Goal: Task Accomplishment & Management: Manage account settings

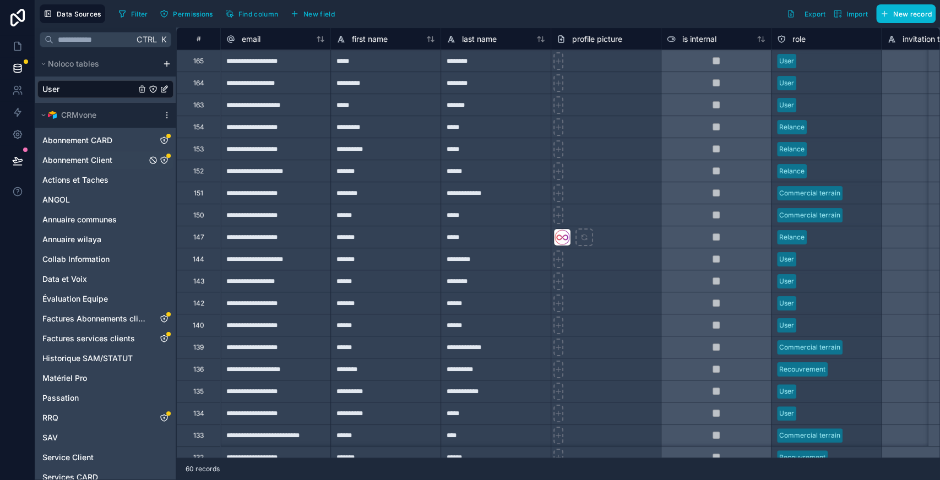
click at [104, 160] on span "Abonnement Client" at bounding box center [77, 160] width 70 height 11
click at [127, 13] on button "Filter" at bounding box center [133, 14] width 38 height 17
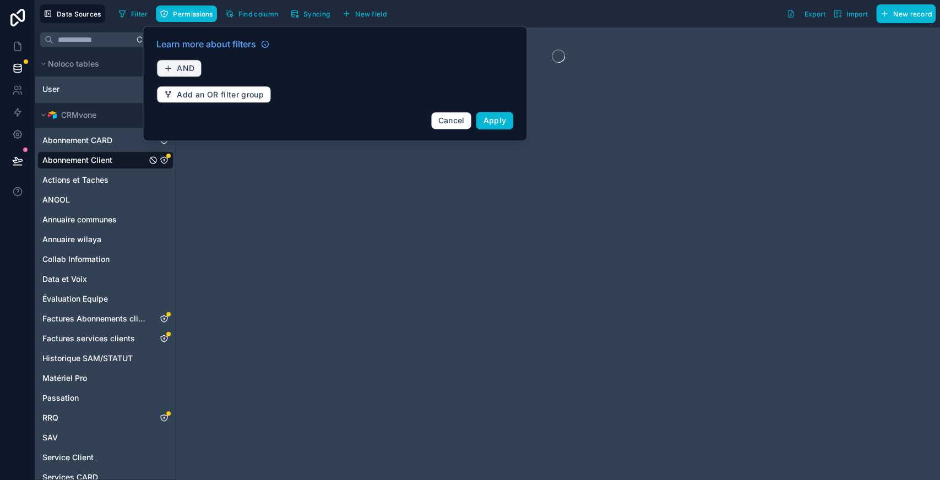
click at [193, 62] on button "AND" at bounding box center [178, 69] width 45 height 18
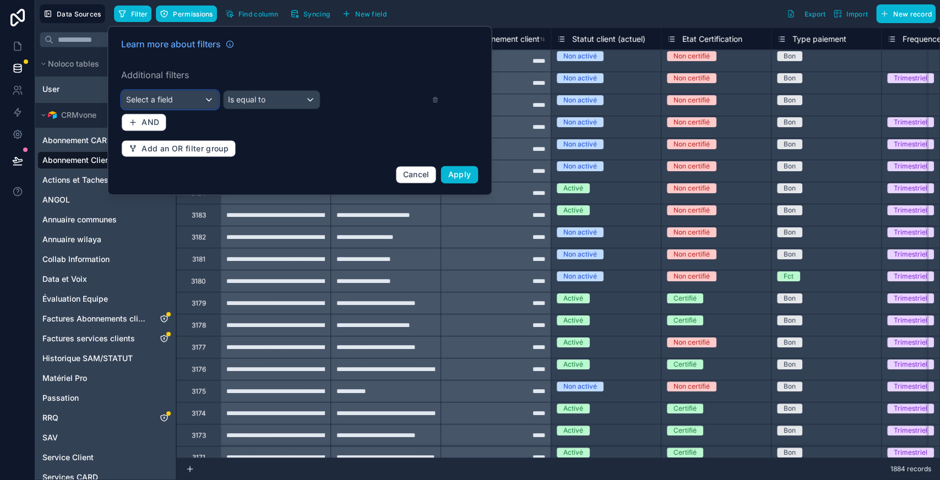
click at [183, 100] on div "Select a field" at bounding box center [170, 100] width 96 height 18
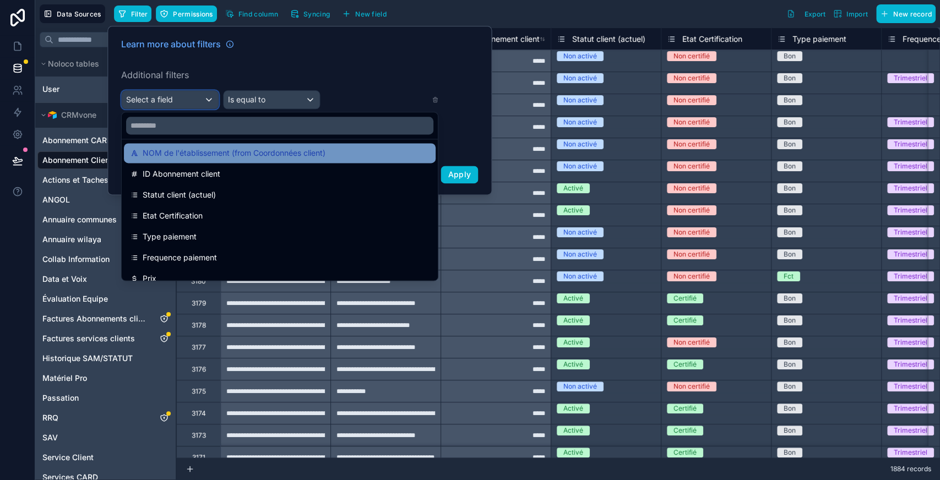
scroll to position [90, 0]
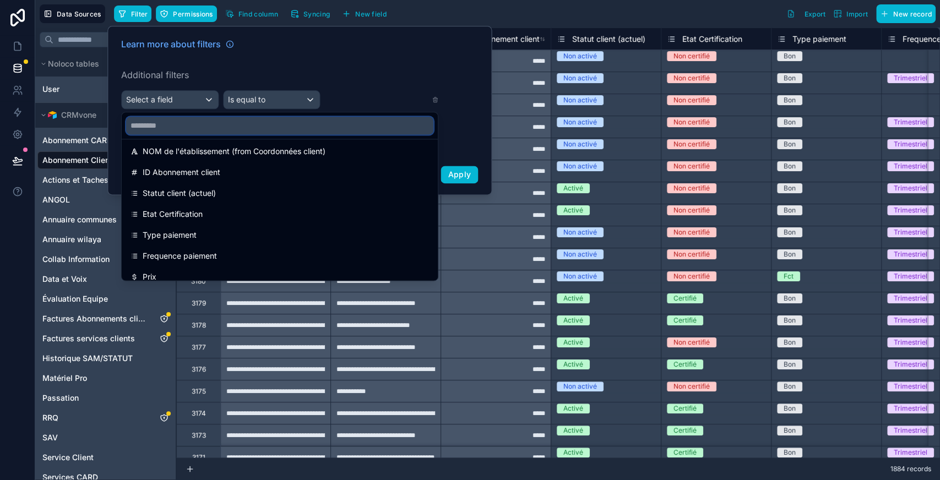
click at [184, 127] on input "text" at bounding box center [279, 126] width 307 height 18
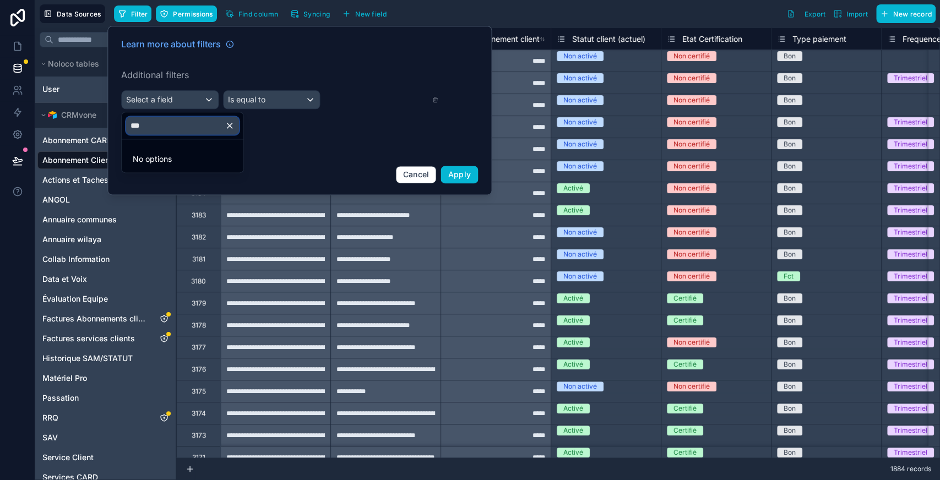
scroll to position [0, 0]
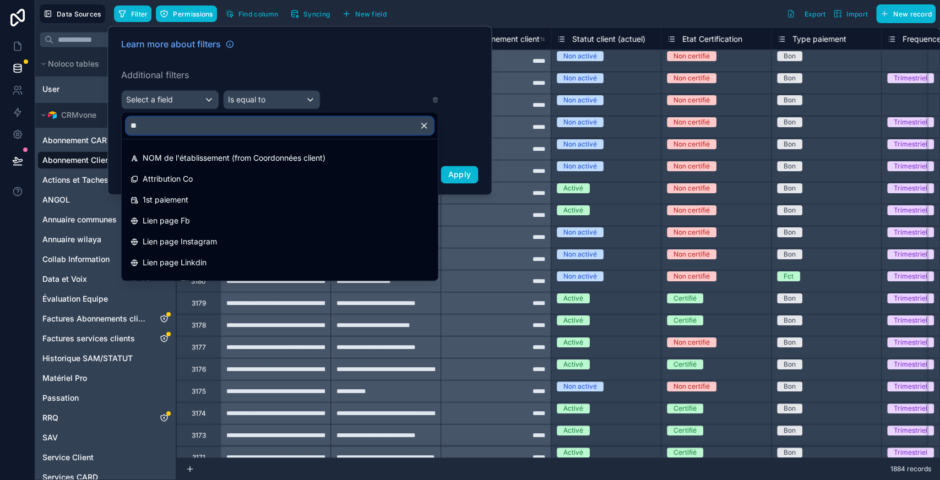
type input "*"
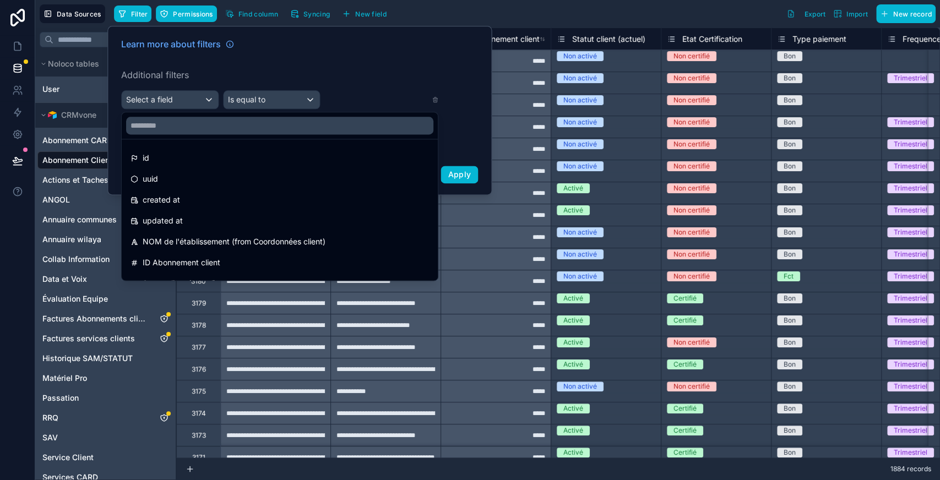
click at [184, 103] on div at bounding box center [299, 110] width 385 height 169
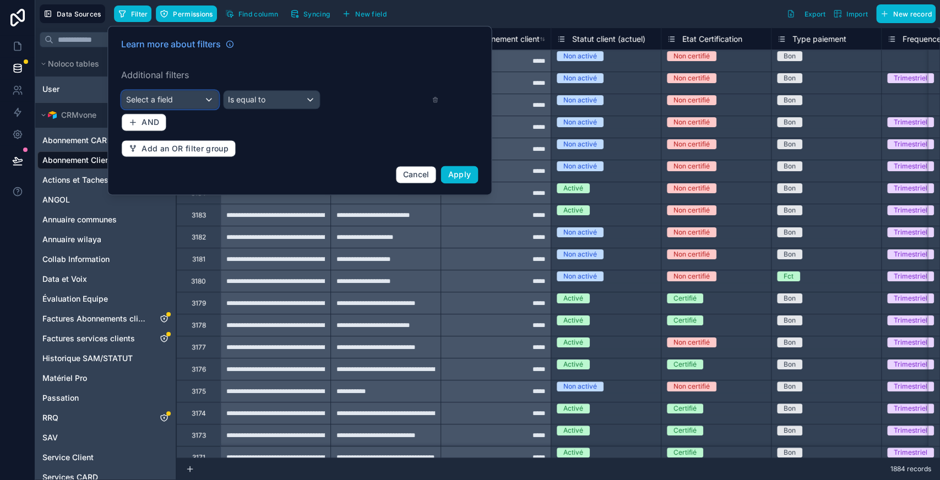
click at [184, 103] on div "Select a field" at bounding box center [170, 100] width 96 height 18
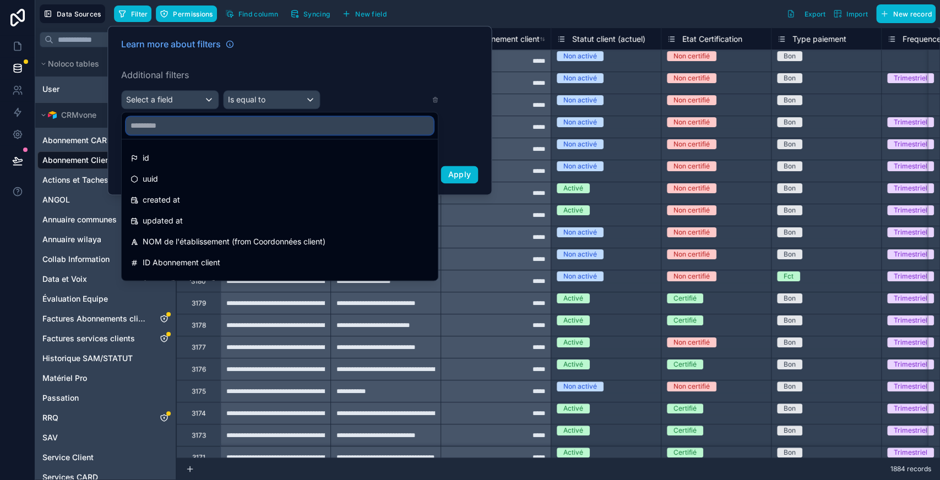
click at [165, 120] on input "text" at bounding box center [279, 126] width 307 height 18
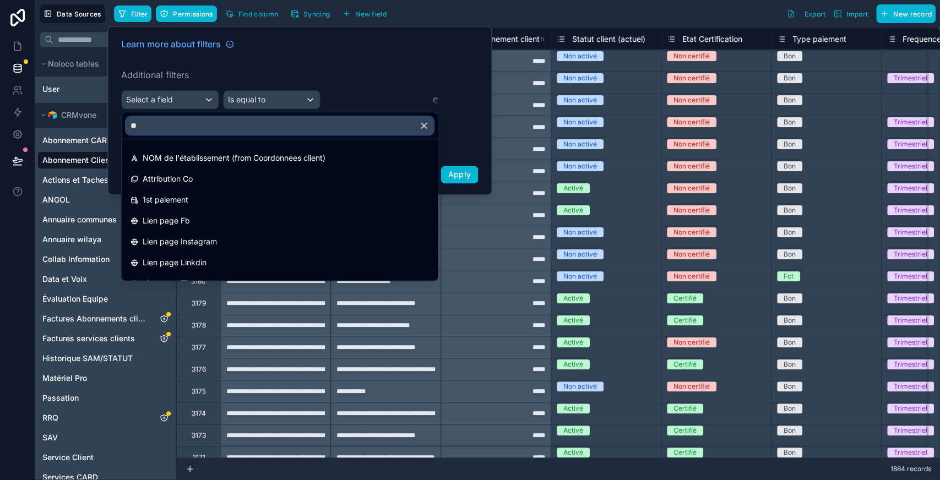
type input "*"
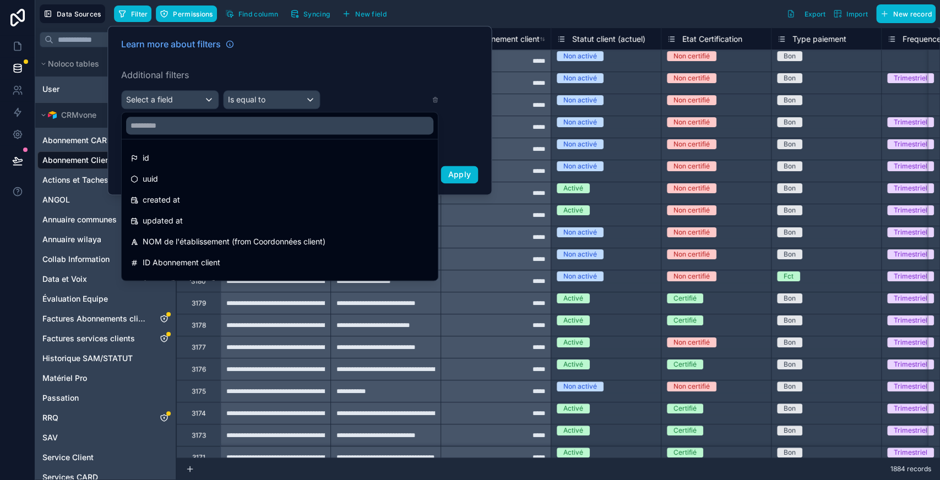
click at [401, 66] on div at bounding box center [299, 110] width 385 height 169
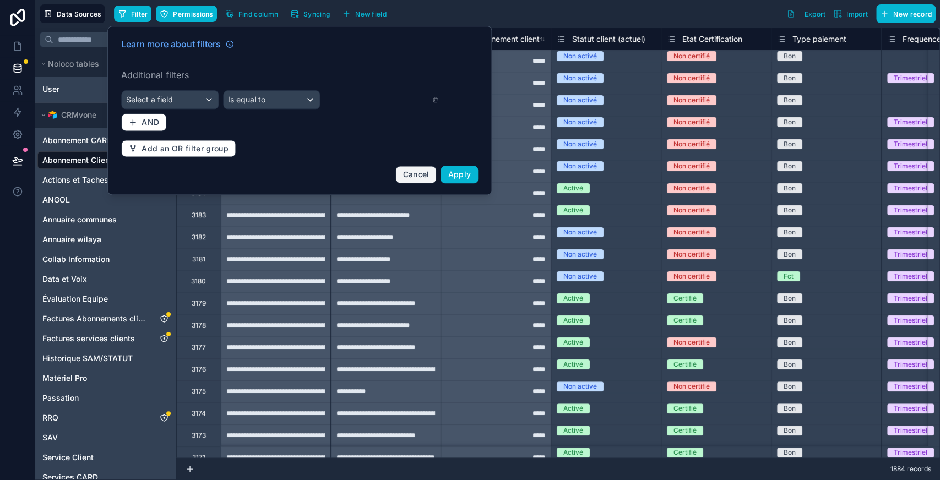
click at [424, 171] on span "Cancel" at bounding box center [416, 174] width 26 height 9
click at [418, 177] on div "**********" at bounding box center [386, 171] width 110 height 22
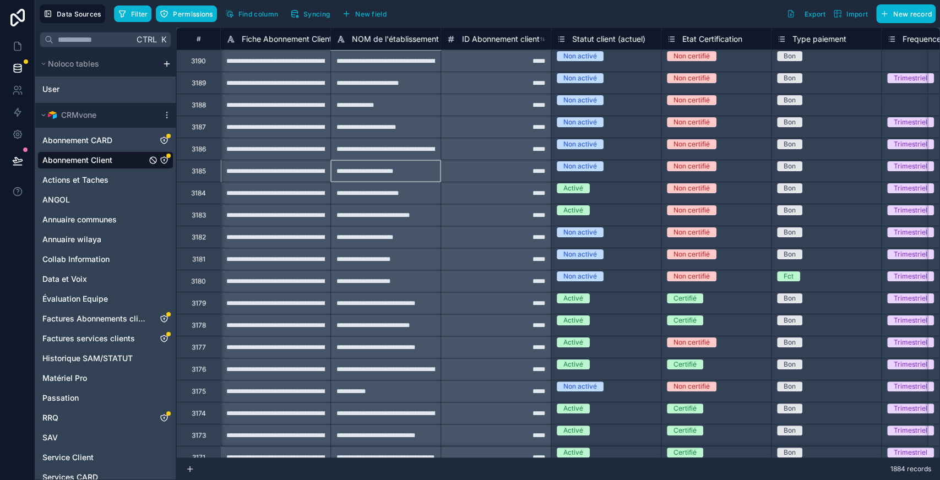
type input "****"
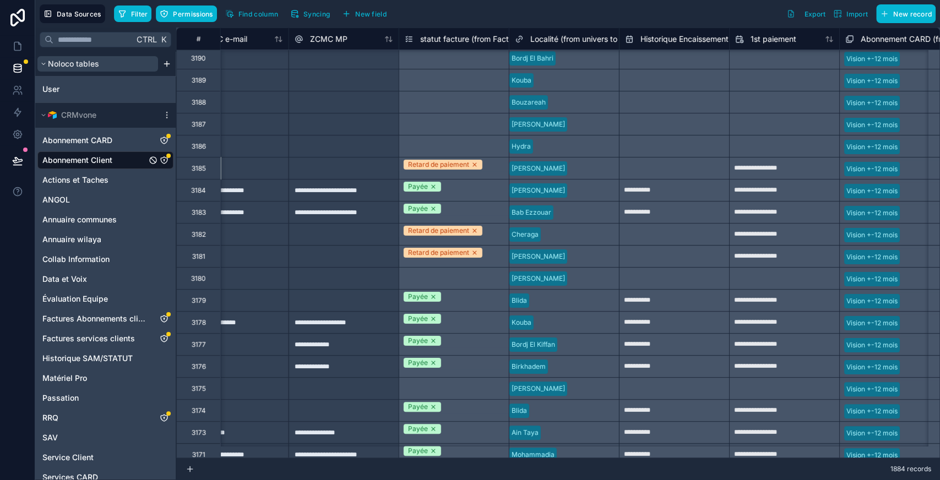
scroll to position [3, 2246]
click at [136, 17] on span "Filter" at bounding box center [139, 14] width 17 height 8
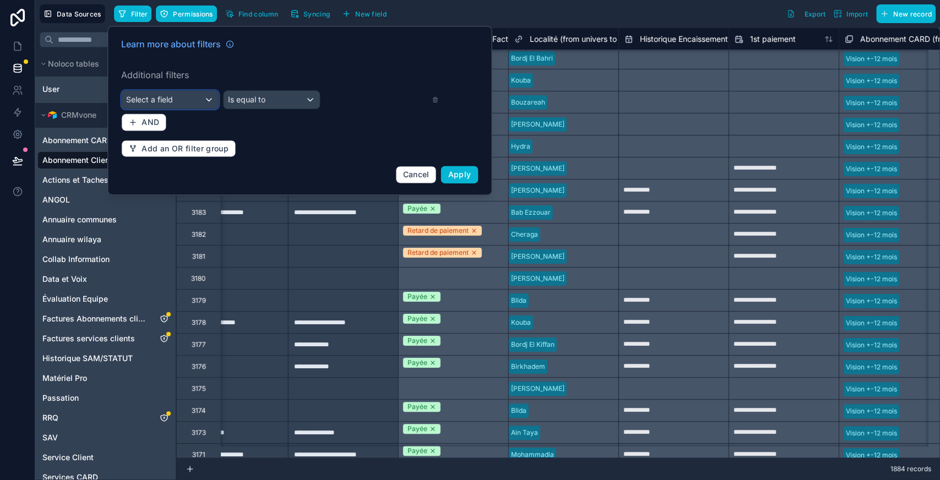
click at [167, 95] on span "Select a field" at bounding box center [149, 99] width 47 height 9
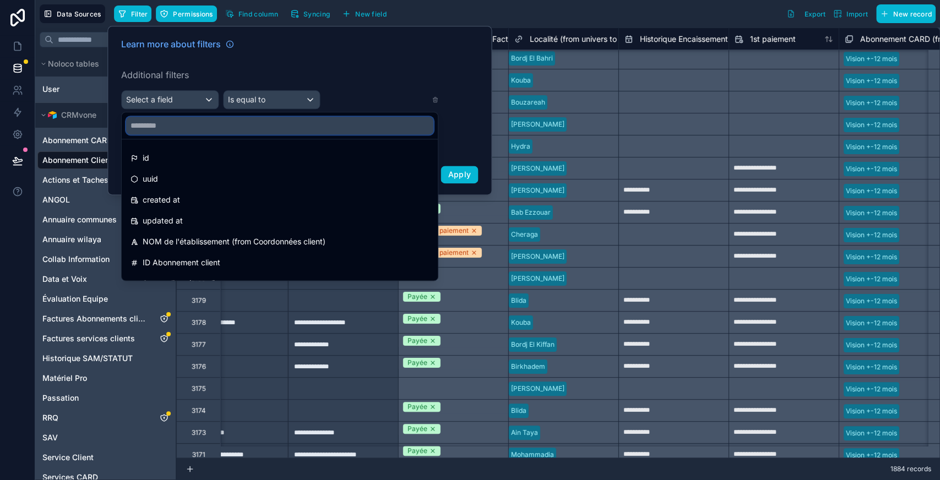
click at [185, 120] on input "text" at bounding box center [279, 126] width 307 height 18
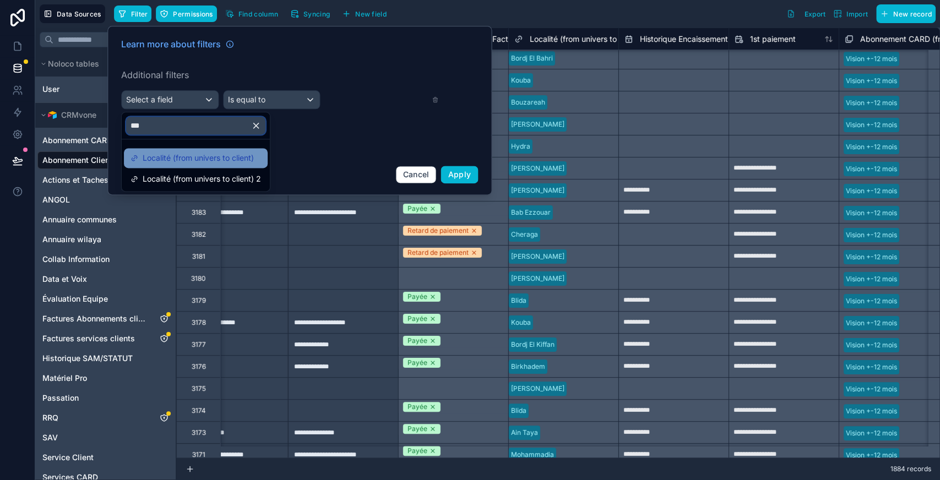
type input "***"
click at [199, 162] on span "Localité (from univers to client)" at bounding box center [198, 158] width 111 height 13
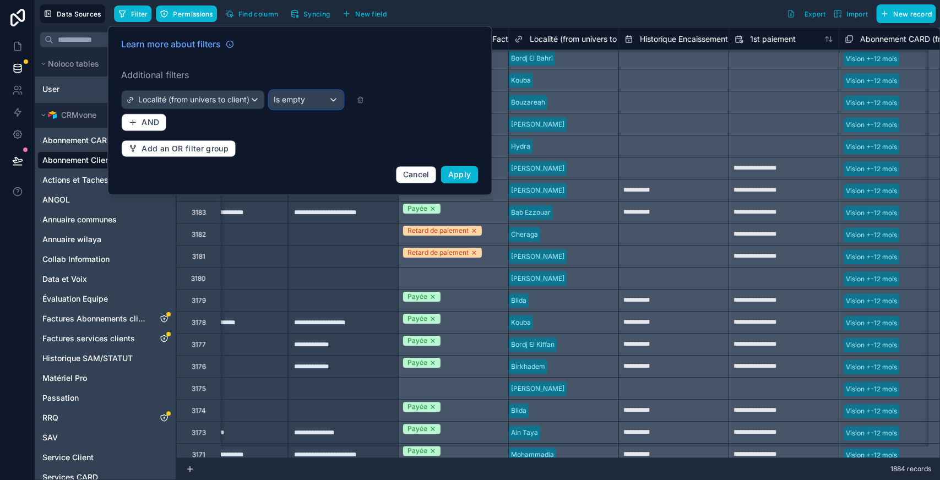
click at [298, 102] on span "Is empty" at bounding box center [289, 99] width 31 height 11
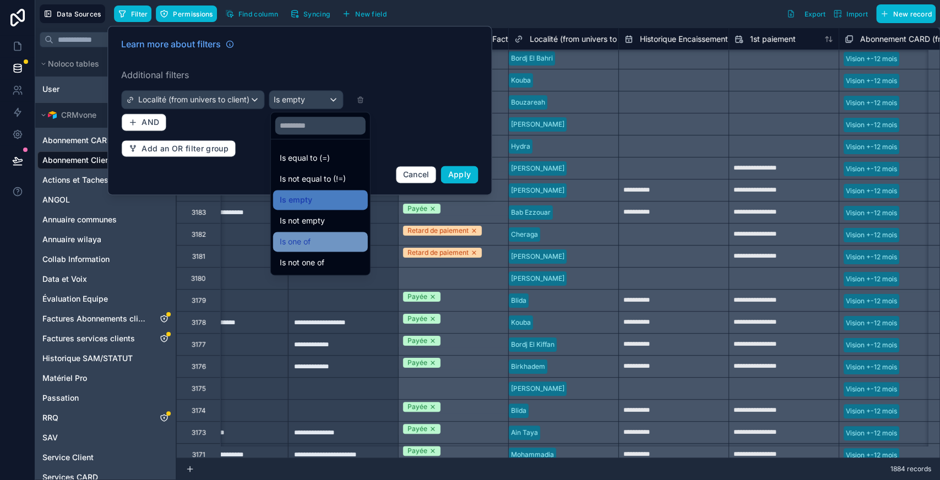
click at [312, 245] on div "Is one of" at bounding box center [321, 241] width 82 height 13
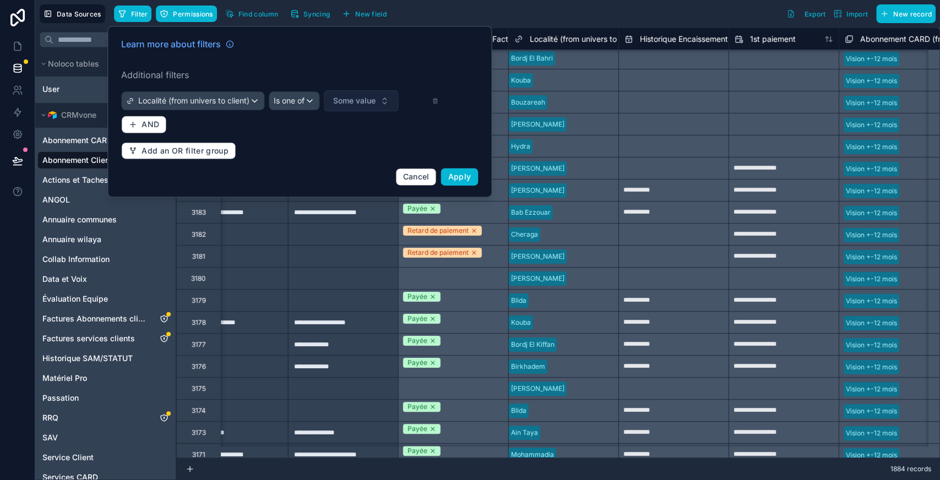
click at [361, 90] on button "Some value" at bounding box center [361, 100] width 74 height 21
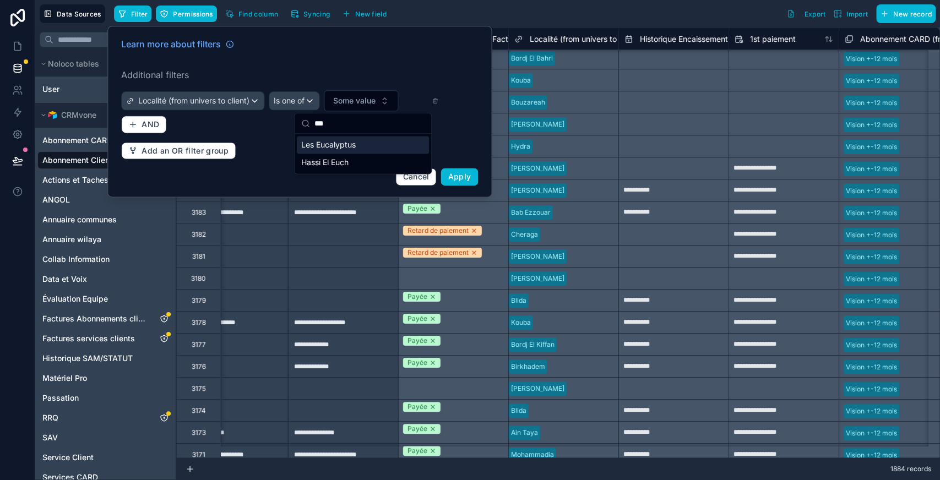
type input "***"
click at [320, 142] on span "Les Eucalyptus" at bounding box center [328, 144] width 55 height 11
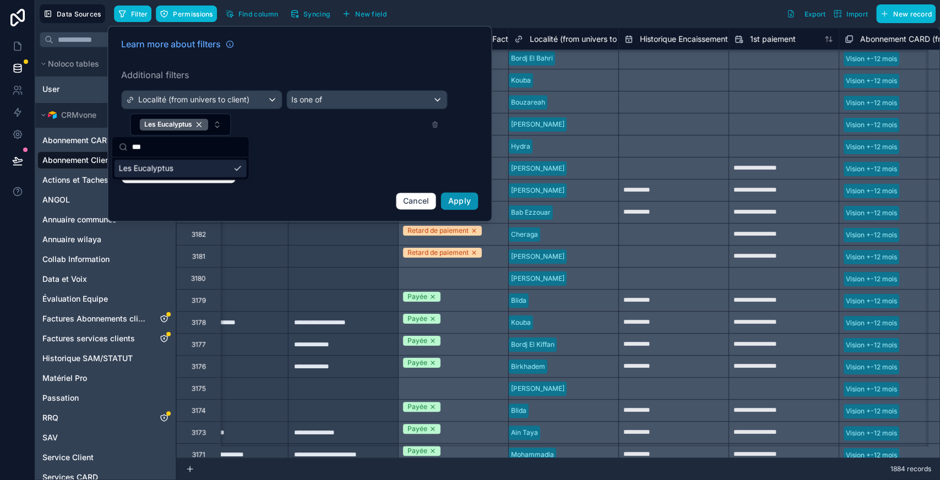
click at [466, 198] on span "Apply" at bounding box center [459, 200] width 23 height 9
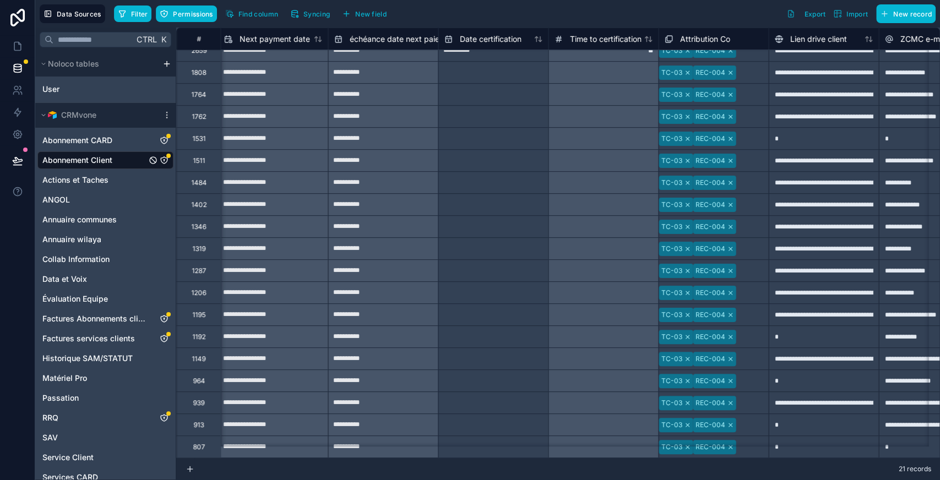
scroll to position [0, 1545]
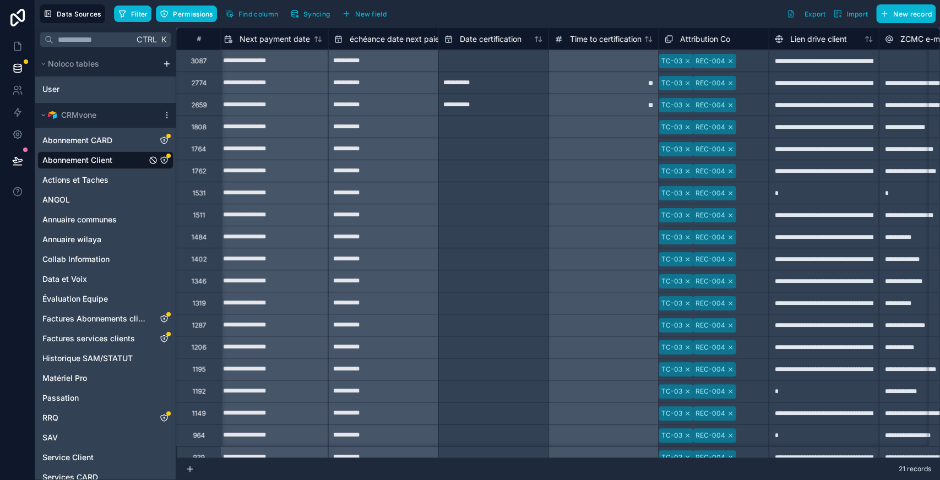
click at [736, 60] on div "TC-03 REC-004" at bounding box center [697, 61] width 77 height 14
click at [689, 61] on icon at bounding box center [687, 61] width 3 height 3
click at [702, 60] on div "REC-004" at bounding box center [680, 61] width 43 height 14
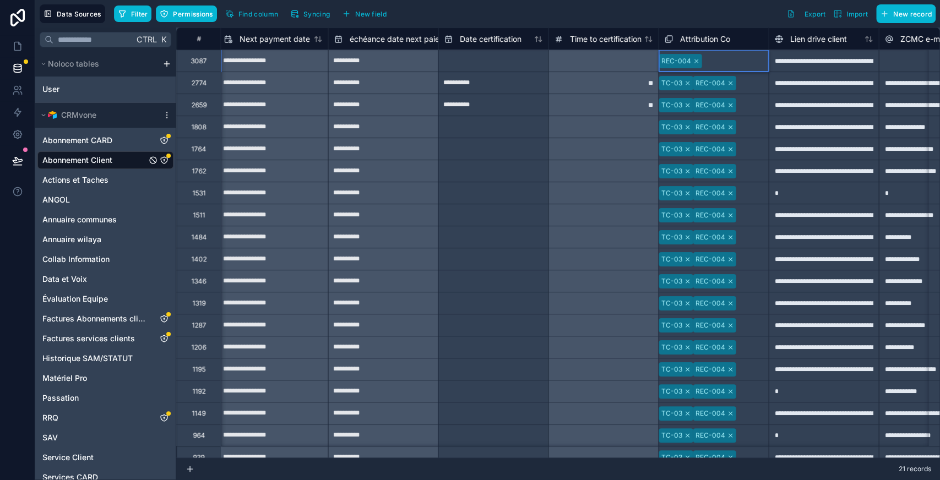
scroll to position [941, 0]
click at [736, 263] on div "TC-03 REC-004" at bounding box center [697, 259] width 77 height 14
click at [702, 61] on div "REC-004" at bounding box center [680, 61] width 43 height 14
click at [702, 65] on div "REC-004" at bounding box center [680, 61] width 43 height 14
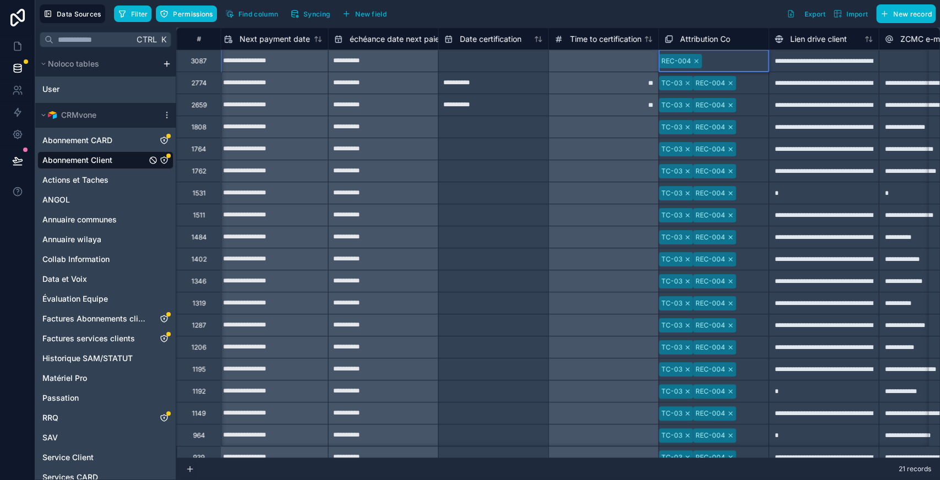
click at [702, 67] on div "REC-004" at bounding box center [680, 61] width 43 height 14
click at [702, 60] on span "REC-004" at bounding box center [680, 61] width 43 height 14
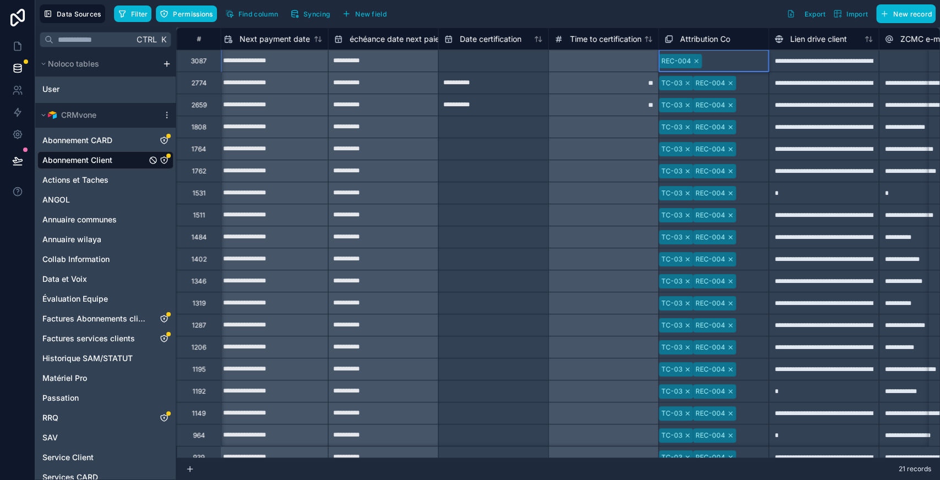
click at [702, 60] on span "REC-004" at bounding box center [680, 61] width 43 height 14
click at [629, 66] on div at bounding box center [603, 61] width 110 height 22
click at [702, 59] on div "REC-004" at bounding box center [680, 61] width 43 height 14
click at [682, 89] on span "TC-03" at bounding box center [676, 83] width 34 height 14
click at [678, 85] on div "TC-03" at bounding box center [671, 83] width 21 height 10
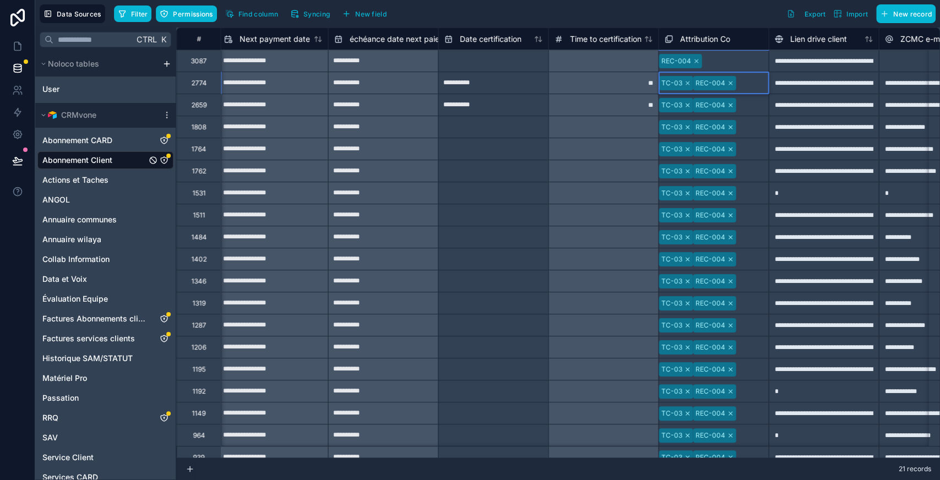
click at [678, 85] on div "TC-03" at bounding box center [671, 83] width 21 height 10
click at [736, 80] on div "TC-03 REC-004" at bounding box center [697, 83] width 77 height 14
click at [736, 82] on div "TC-03 REC-004" at bounding box center [697, 83] width 77 height 14
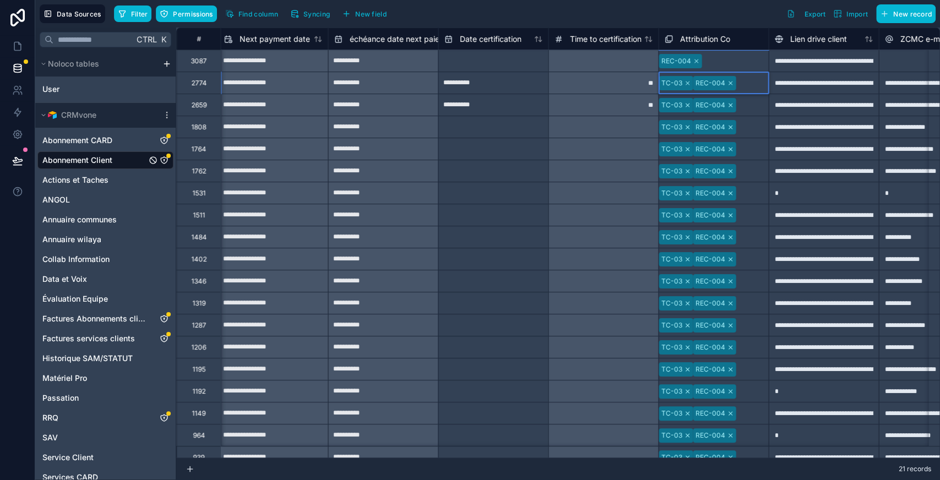
click at [736, 82] on div "TC-03 REC-004" at bounding box center [697, 83] width 77 height 14
click at [711, 50] on div "REC-004" at bounding box center [714, 60] width 110 height 21
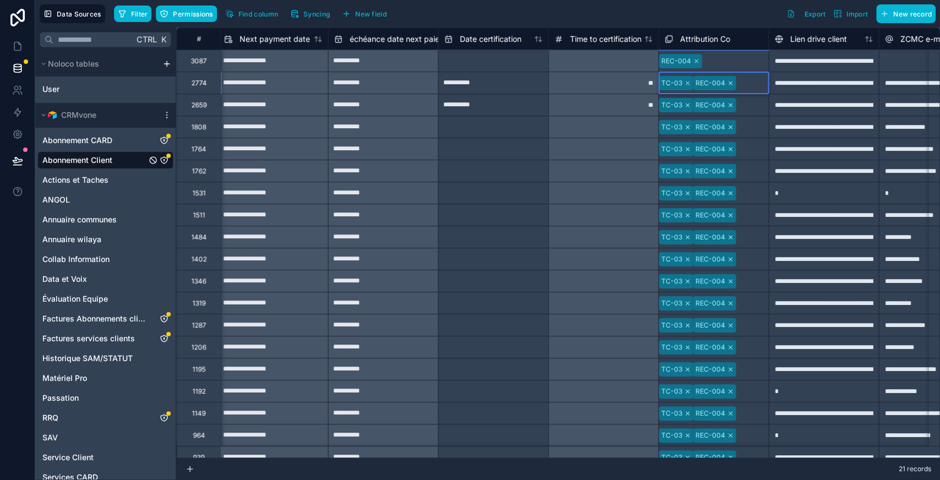
drag, startPoint x: 711, startPoint y: 50, endPoint x: 732, endPoint y: 59, distance: 22.9
click at [711, 50] on div "REC-004" at bounding box center [714, 60] width 110 height 21
click at [702, 55] on div "REC-004" at bounding box center [680, 61] width 43 height 14
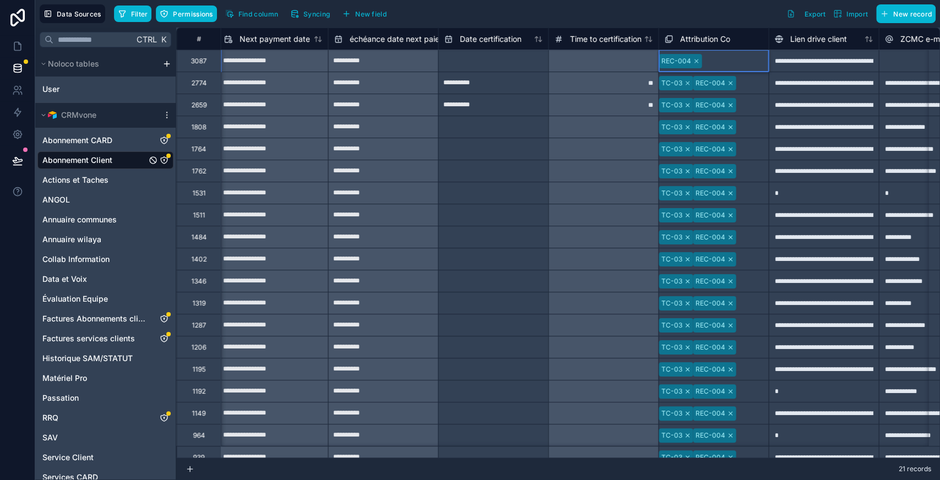
click at [702, 55] on div "REC-004" at bounding box center [680, 61] width 43 height 14
drag, startPoint x: 725, startPoint y: 55, endPoint x: 700, endPoint y: 58, distance: 25.0
click at [700, 58] on div "REC-004" at bounding box center [680, 61] width 43 height 14
click at [702, 62] on div "REC-004" at bounding box center [680, 61] width 43 height 14
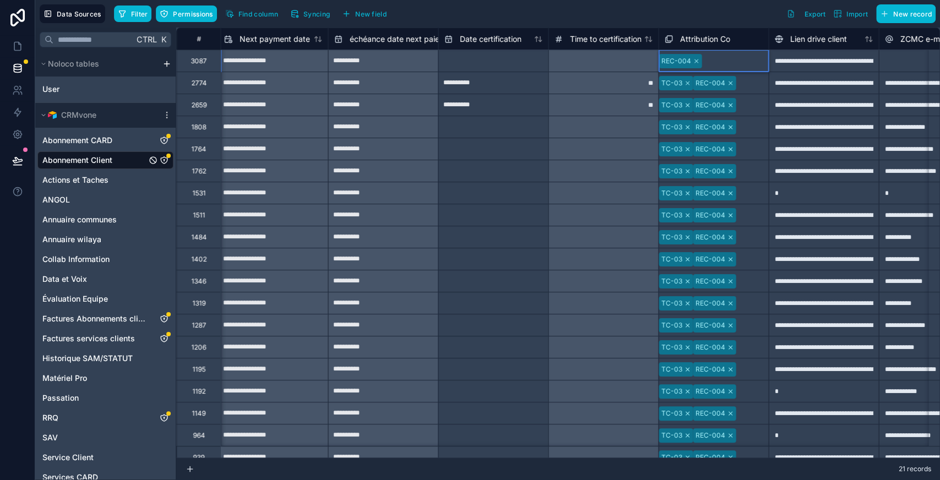
click at [702, 62] on div "REC-004" at bounding box center [680, 61] width 43 height 14
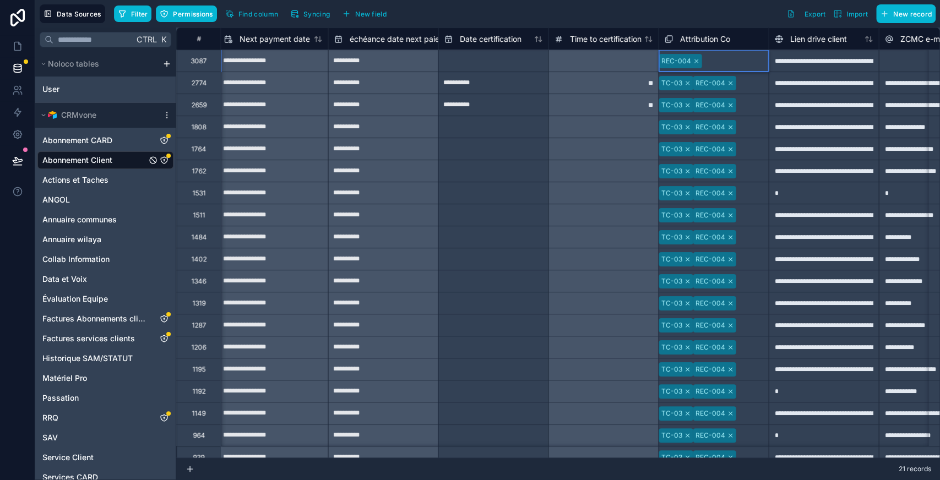
click at [702, 62] on div "REC-004" at bounding box center [680, 61] width 43 height 14
click at [729, 34] on span "Attribution Co" at bounding box center [705, 39] width 50 height 11
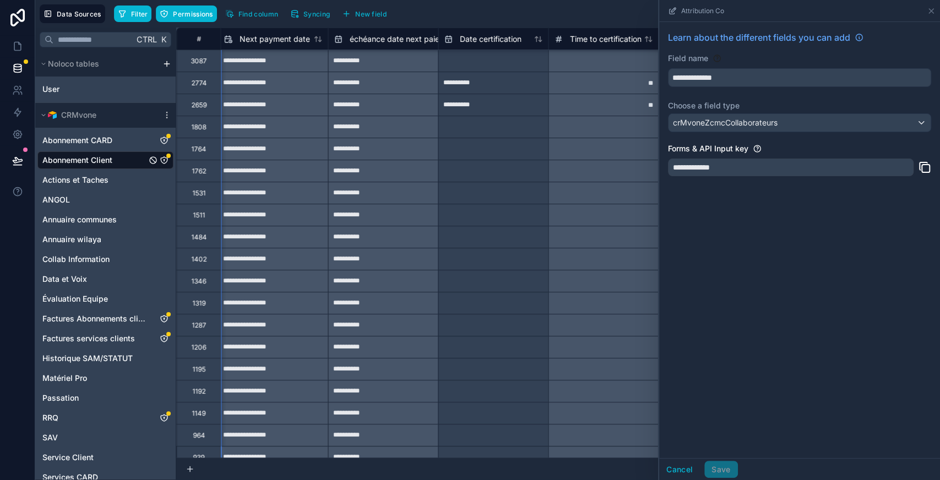
scroll to position [0, 1545]
click at [932, 9] on icon at bounding box center [931, 11] width 4 height 4
click at [932, 10] on button "New record" at bounding box center [907, 13] width 60 height 19
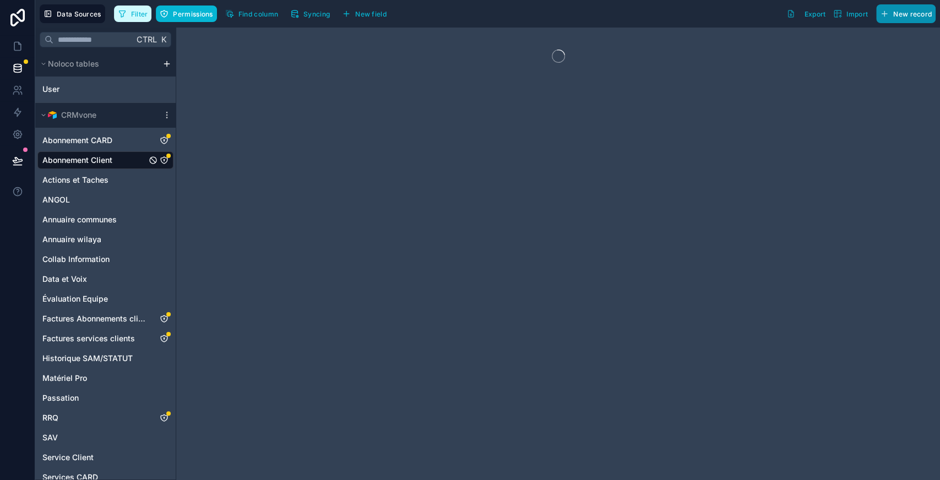
click at [129, 9] on button "Filter" at bounding box center [133, 14] width 38 height 17
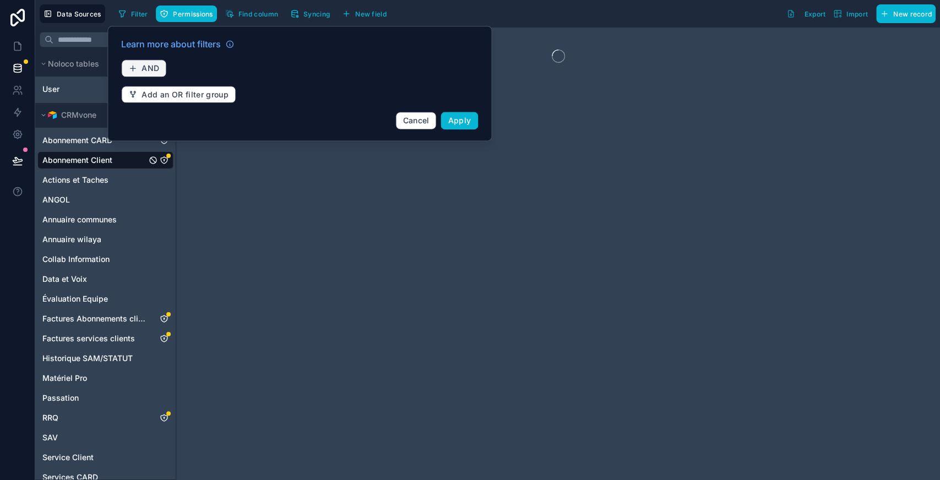
click at [152, 66] on span "AND" at bounding box center [151, 68] width 18 height 10
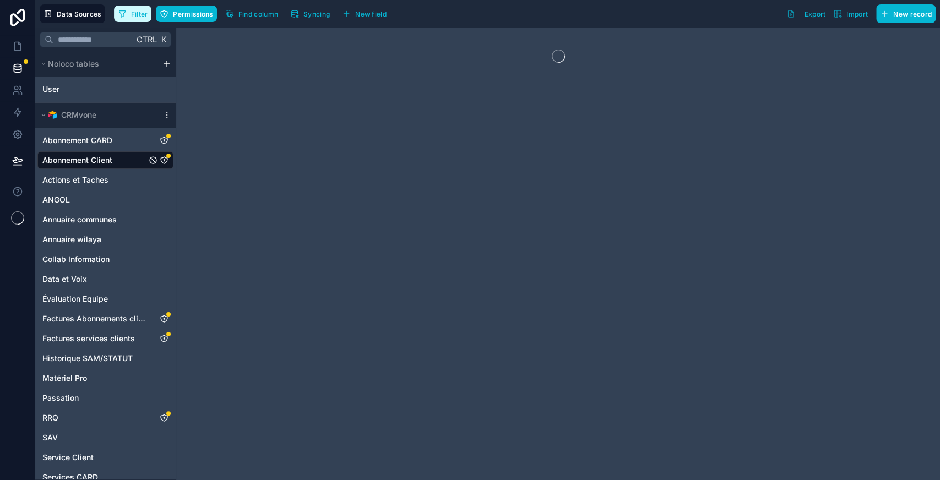
click at [136, 10] on span "Filter" at bounding box center [139, 14] width 17 height 8
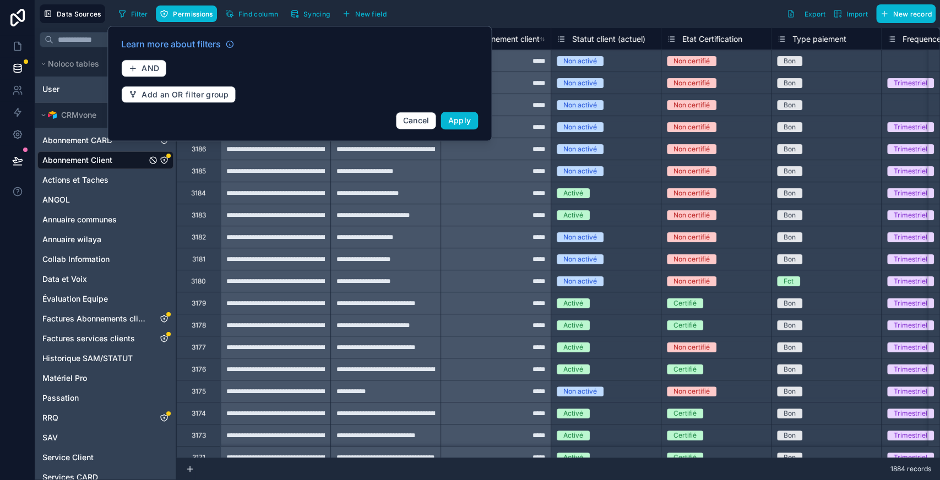
click at [467, 193] on div "*****" at bounding box center [496, 193] width 110 height 22
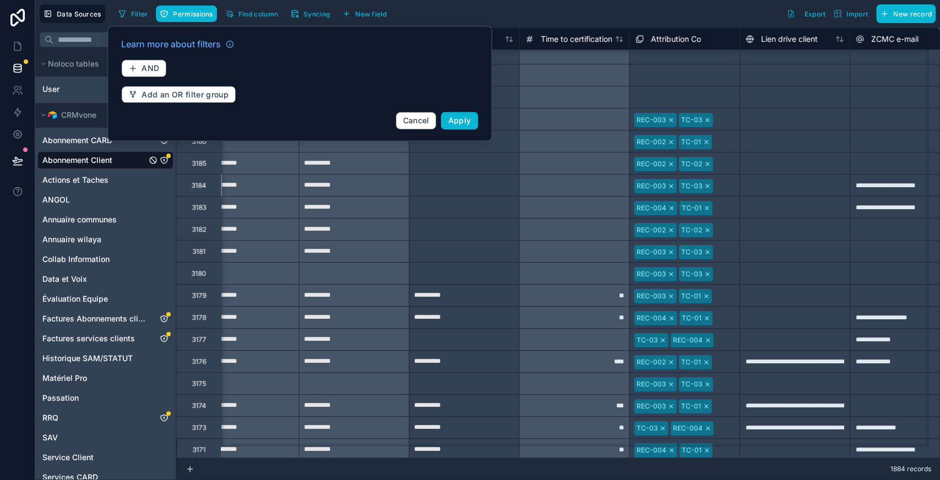
scroll to position [8, 1579]
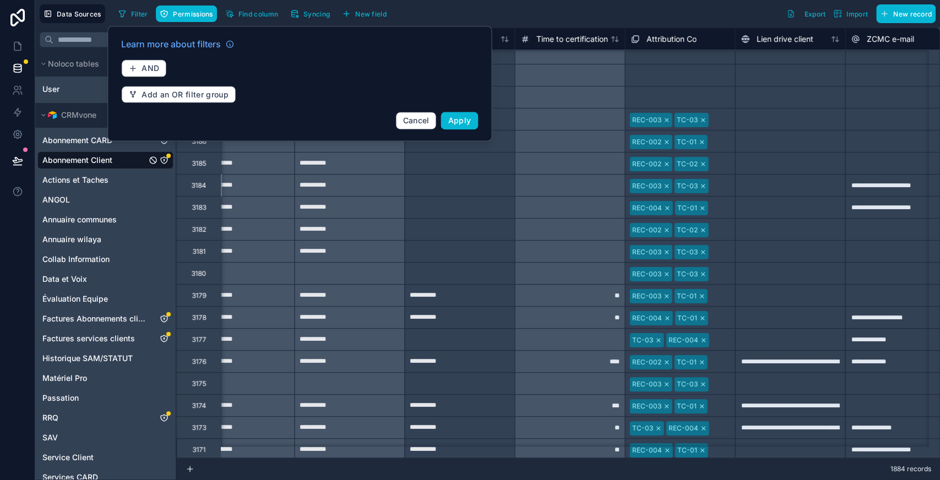
click at [711, 320] on div "REC-004 TC-01" at bounding box center [680, 318] width 110 height 18
click at [148, 69] on span "AND" at bounding box center [151, 68] width 18 height 10
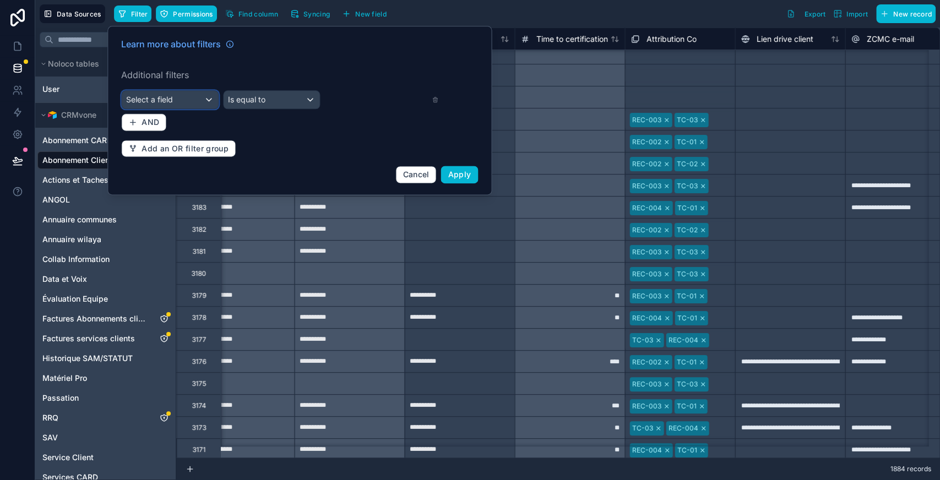
click at [163, 93] on div "Select a field" at bounding box center [170, 100] width 96 height 18
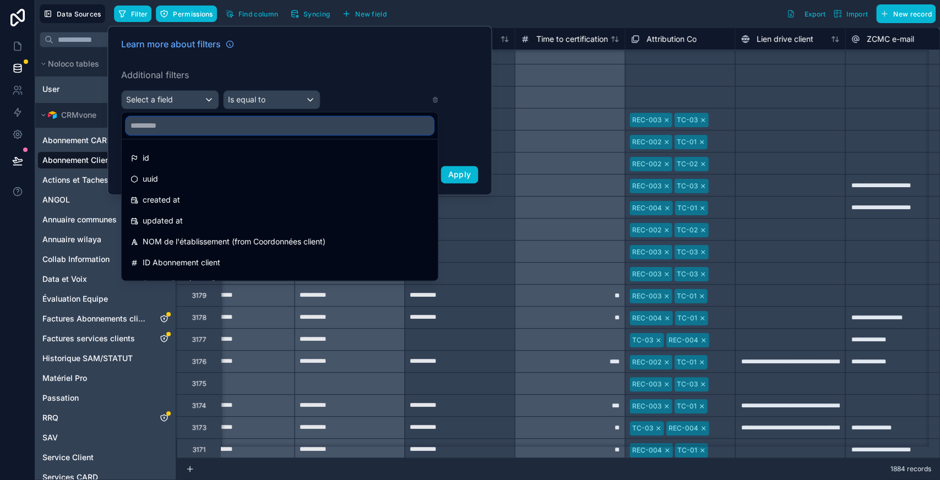
click at [167, 125] on input "text" at bounding box center [279, 126] width 307 height 18
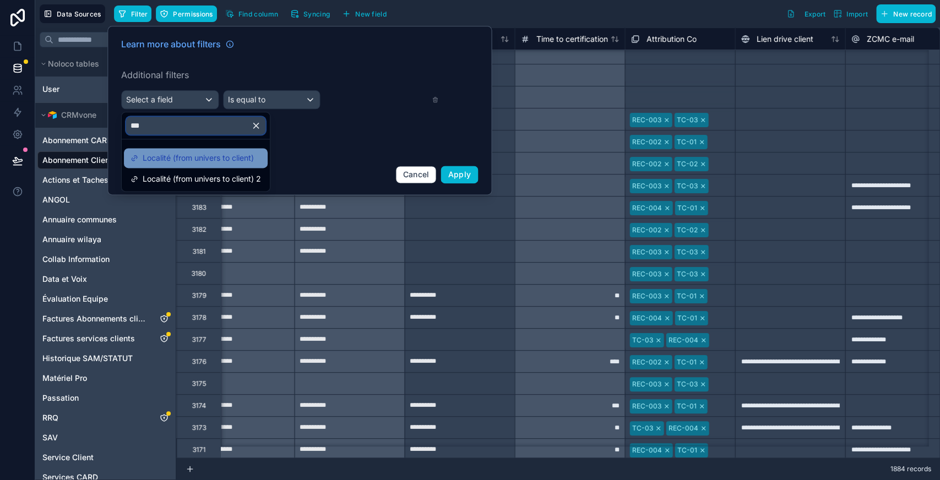
type input "***"
click at [179, 154] on span "Localité (from univers to client)" at bounding box center [198, 158] width 111 height 13
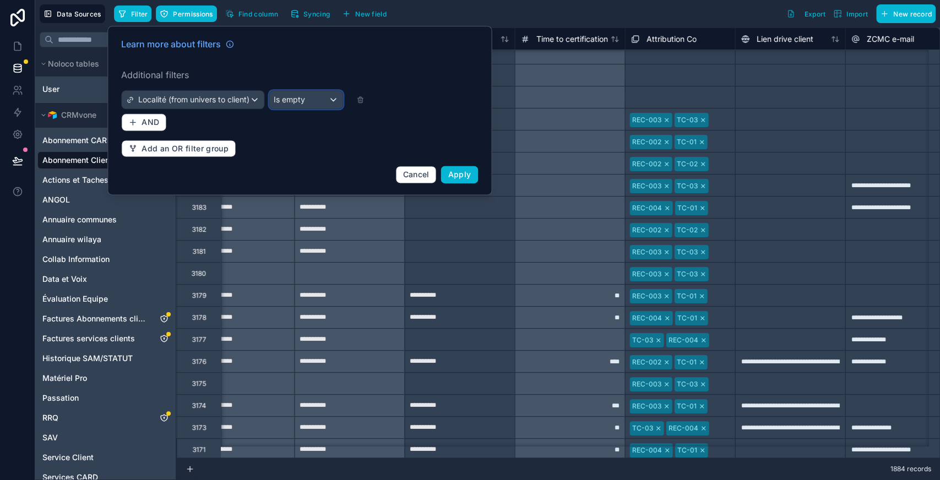
click at [301, 94] on span "Is empty" at bounding box center [289, 99] width 31 height 11
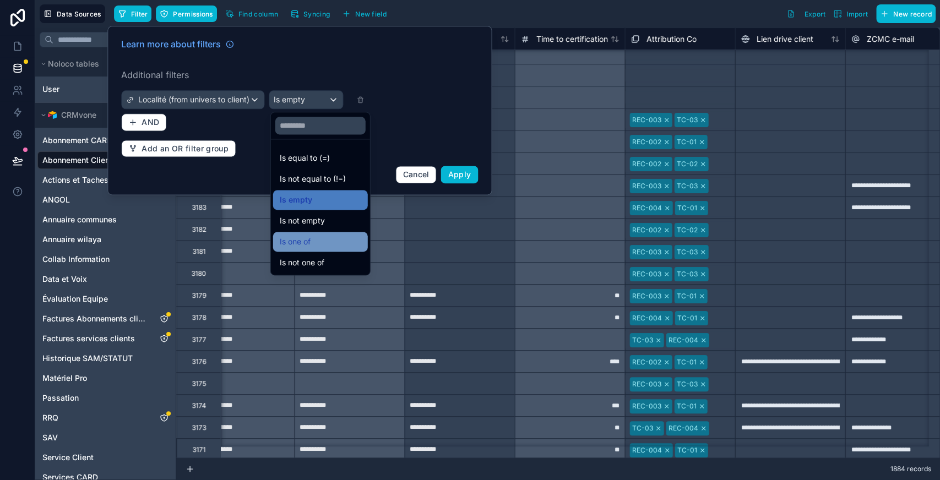
click at [307, 241] on span "Is one of" at bounding box center [295, 241] width 31 height 13
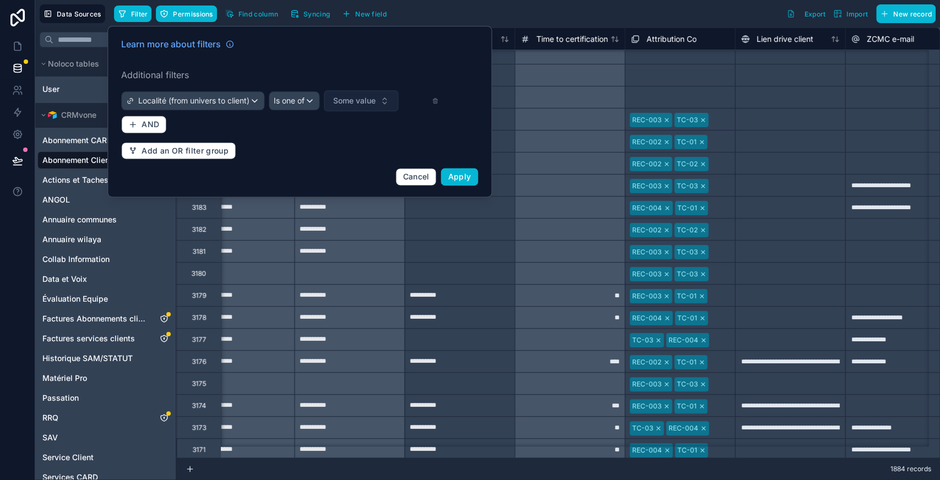
click at [357, 106] on span "Some value" at bounding box center [354, 100] width 42 height 11
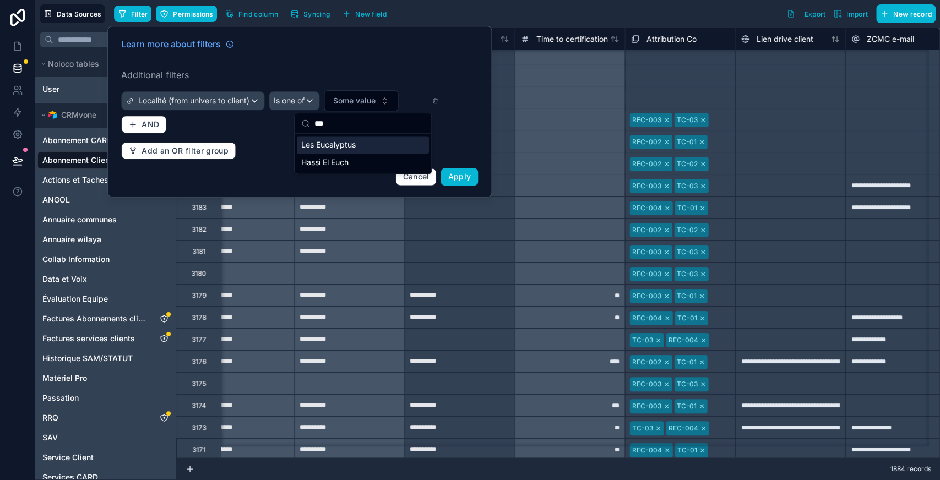
type input "***"
click at [345, 147] on span "Les Eucalyptus" at bounding box center [328, 144] width 55 height 11
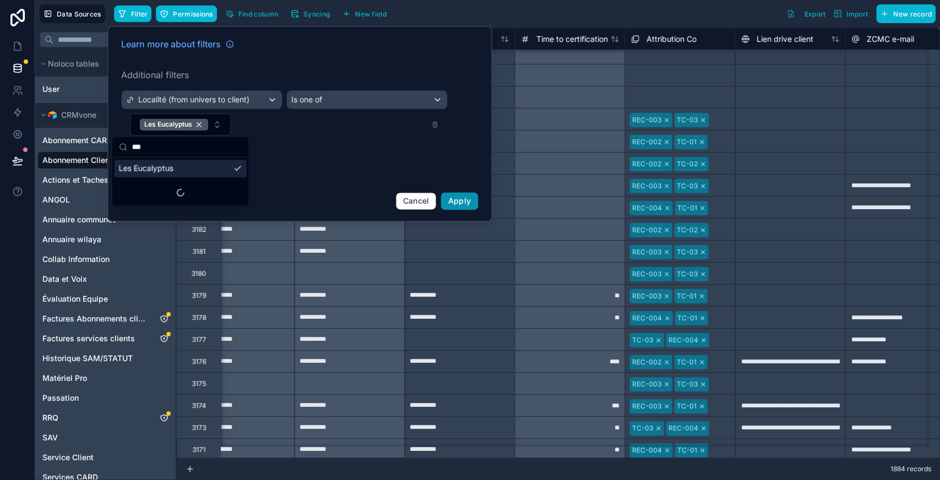
click at [461, 202] on span "Apply" at bounding box center [459, 200] width 23 height 9
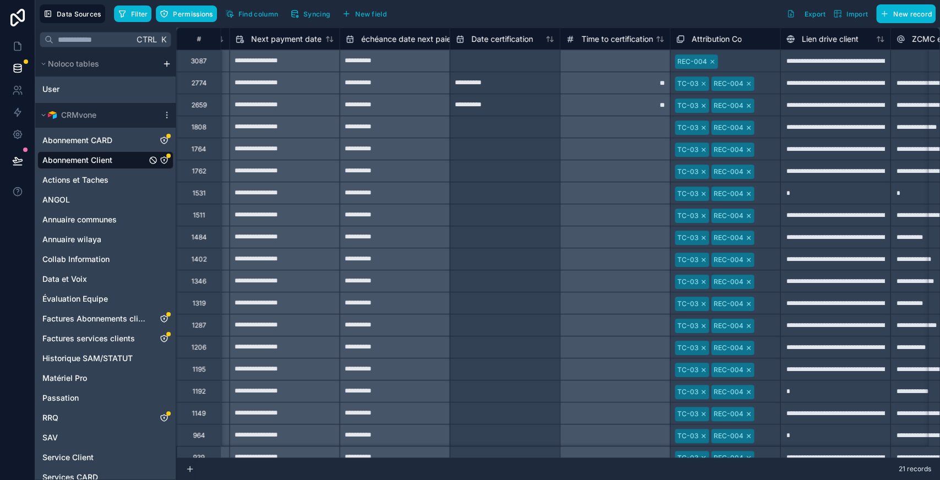
scroll to position [0, 1610]
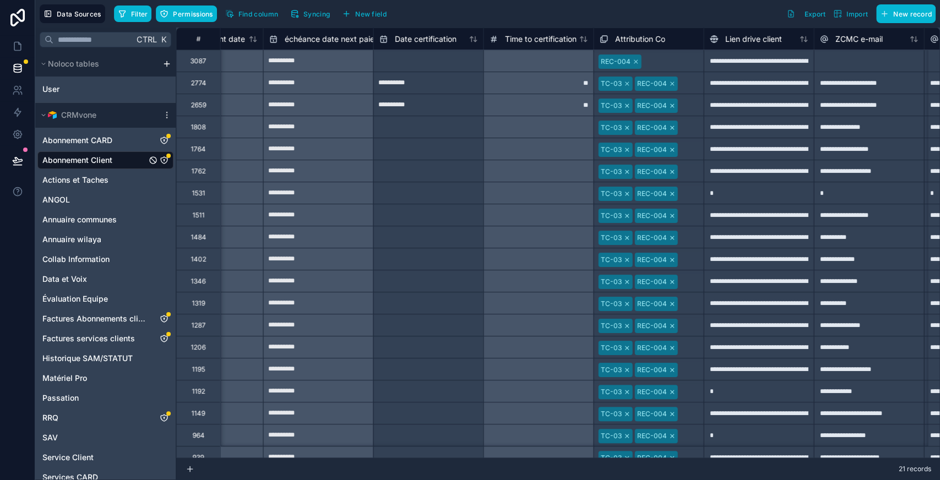
click at [659, 61] on div "REC-004" at bounding box center [649, 61] width 110 height 18
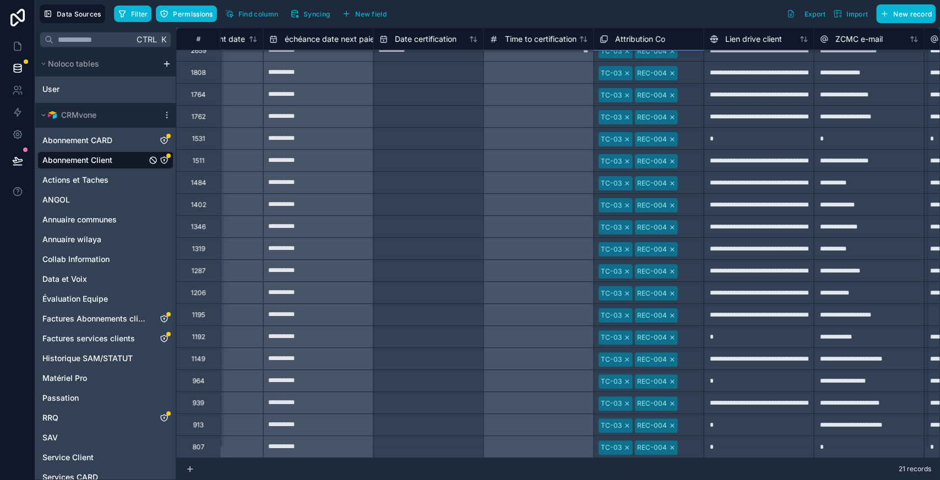
drag, startPoint x: 704, startPoint y: 70, endPoint x: 690, endPoint y: 436, distance: 366.1
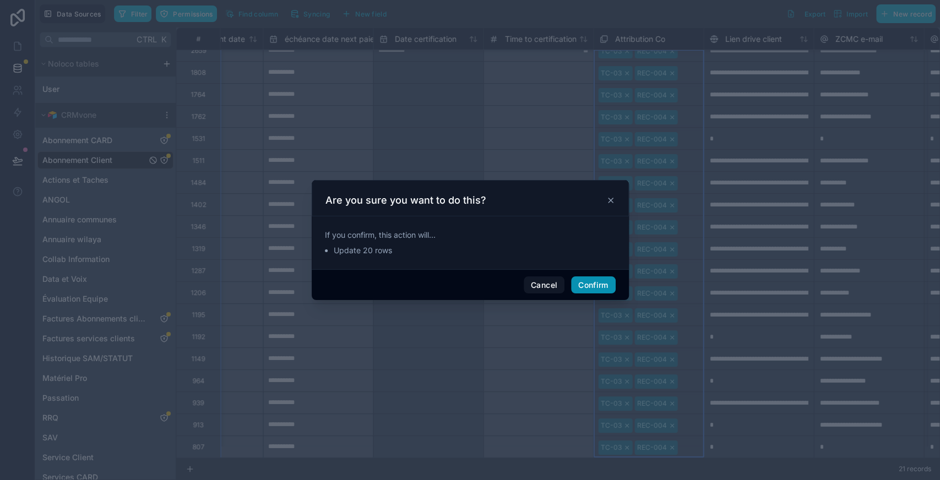
click at [591, 284] on button "Confirm" at bounding box center [593, 286] width 44 height 18
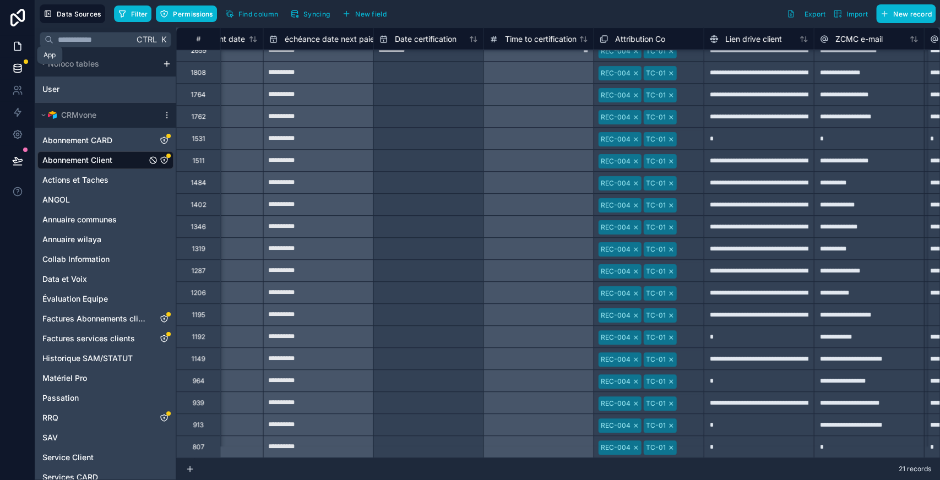
click at [9, 47] on link at bounding box center [17, 46] width 35 height 22
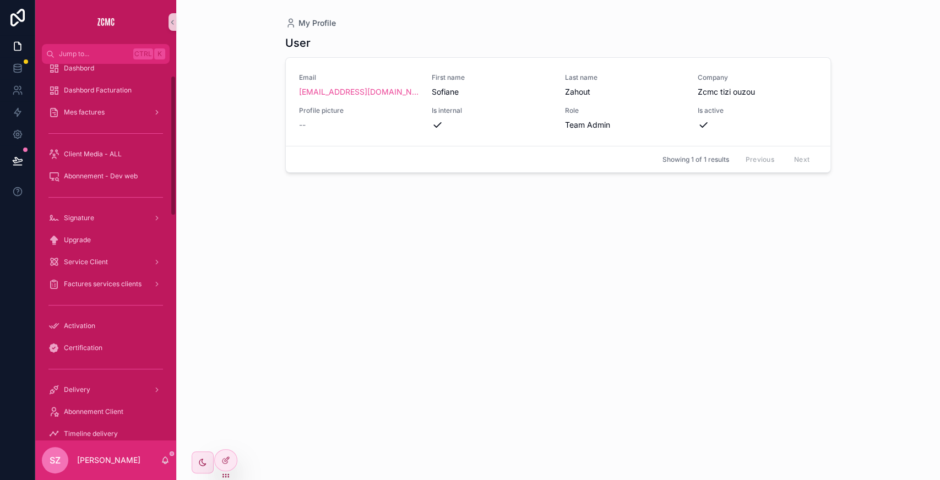
scroll to position [31, 0]
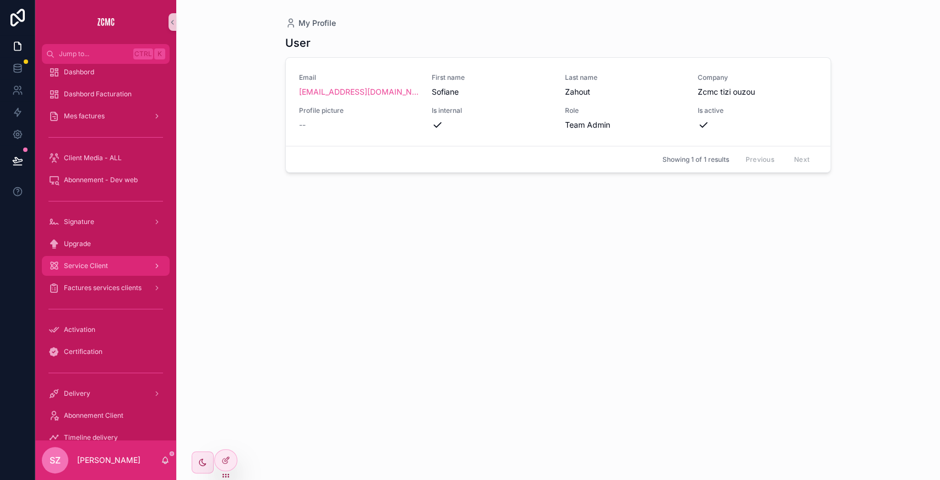
click at [113, 256] on link "Service Client" at bounding box center [106, 266] width 128 height 20
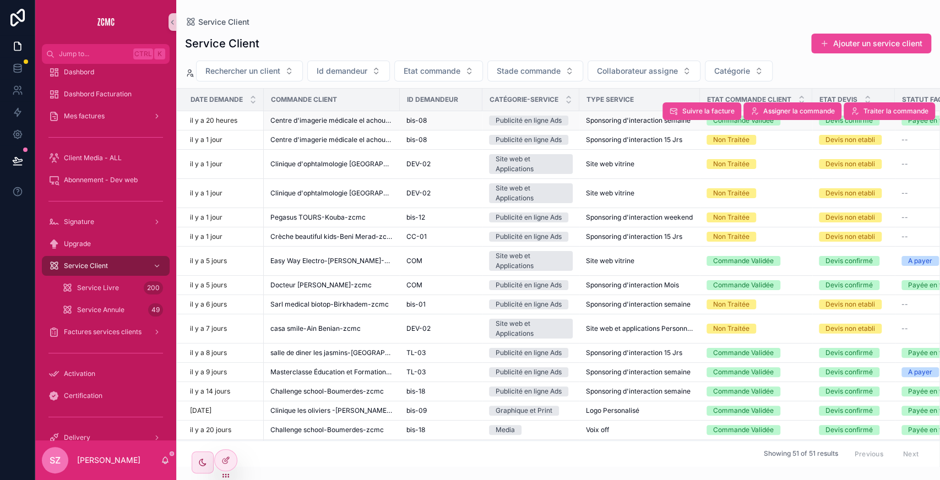
click at [383, 117] on span "Centre d'imagerie médicale el achour dr [PERSON_NAME]-El Achour-zcmc" at bounding box center [332, 120] width 123 height 9
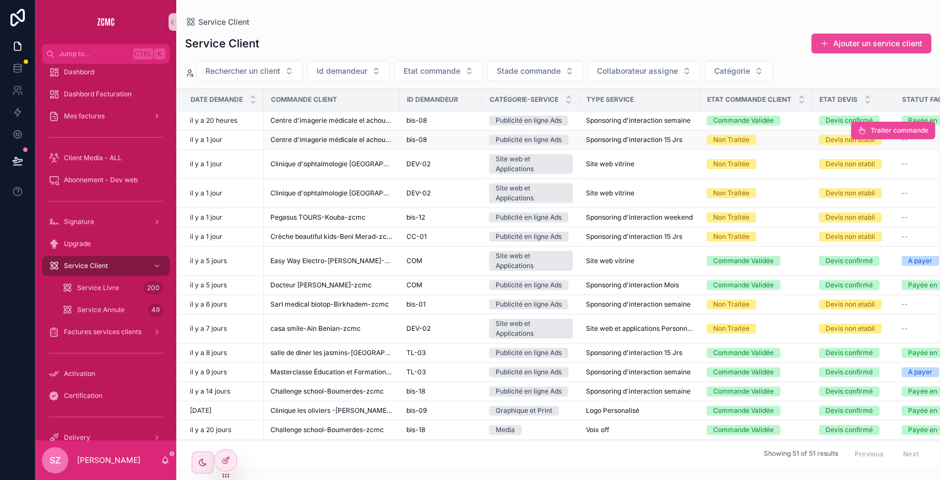
click at [371, 141] on span "Centre d'imagerie médicale el achour dr [PERSON_NAME]-El Achour-zcmc" at bounding box center [332, 140] width 123 height 9
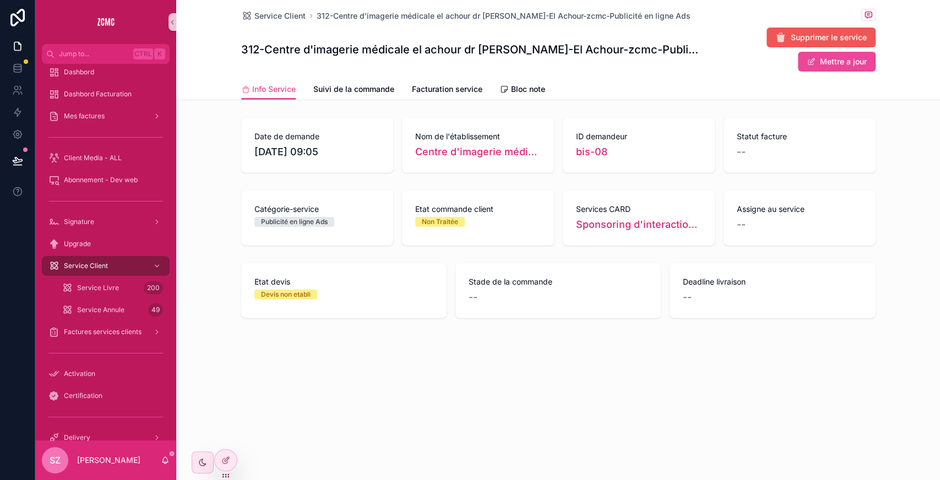
click at [812, 36] on span "Supprimer le service" at bounding box center [829, 37] width 76 height 11
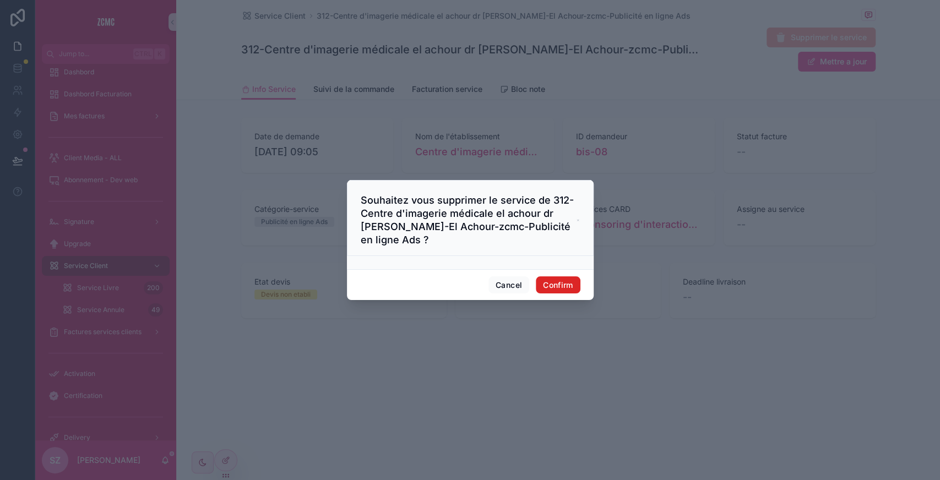
click at [542, 290] on button "Confirm" at bounding box center [558, 286] width 44 height 18
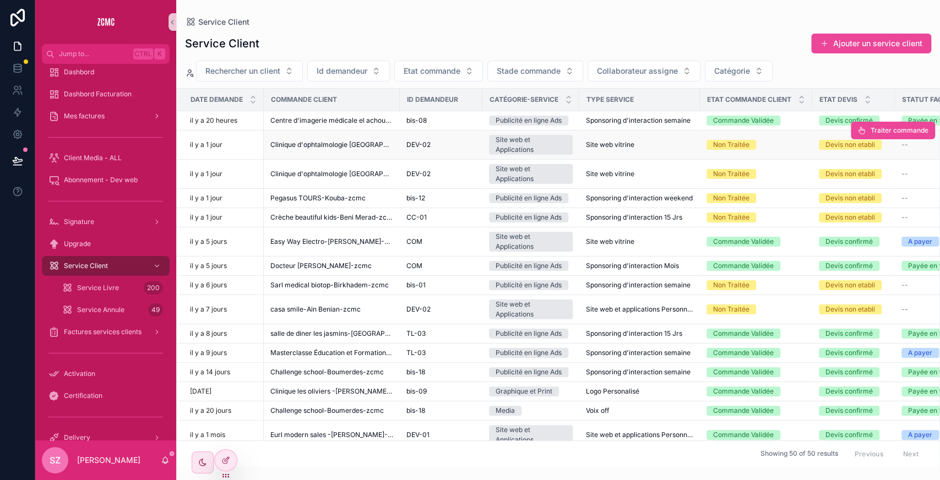
click at [382, 143] on span "Clinique d'ophtalmologie [GEOGRAPHIC_DATA]-Cheraga-zcmc" at bounding box center [332, 144] width 123 height 9
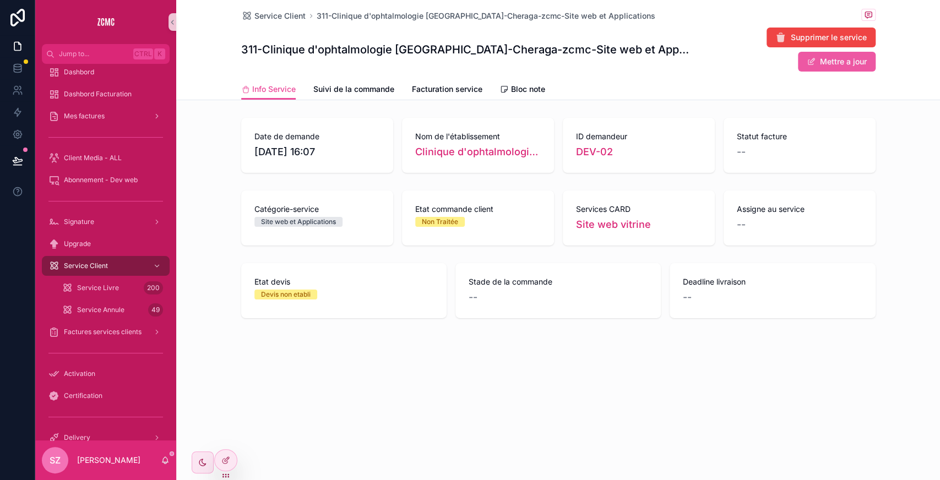
click at [823, 60] on button "Mettre a jour" at bounding box center [837, 62] width 78 height 20
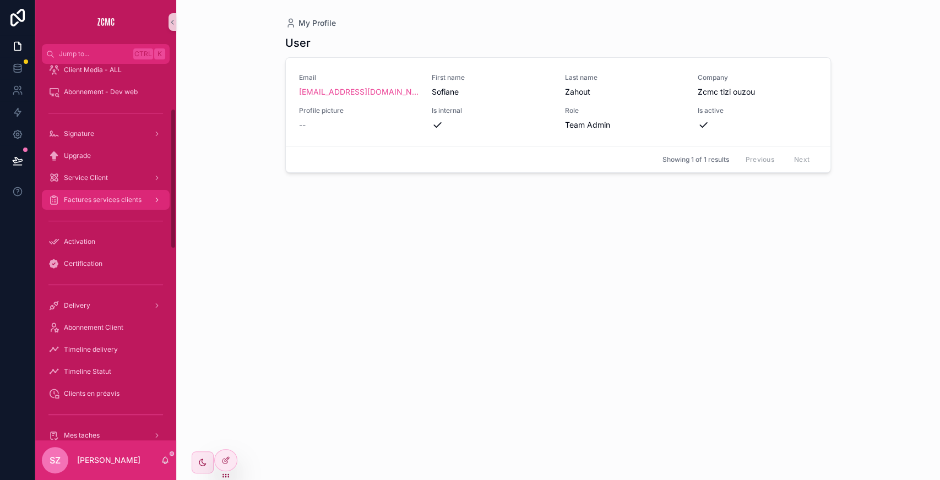
scroll to position [120, 0]
click at [129, 180] on div "Service Client" at bounding box center [105, 178] width 115 height 18
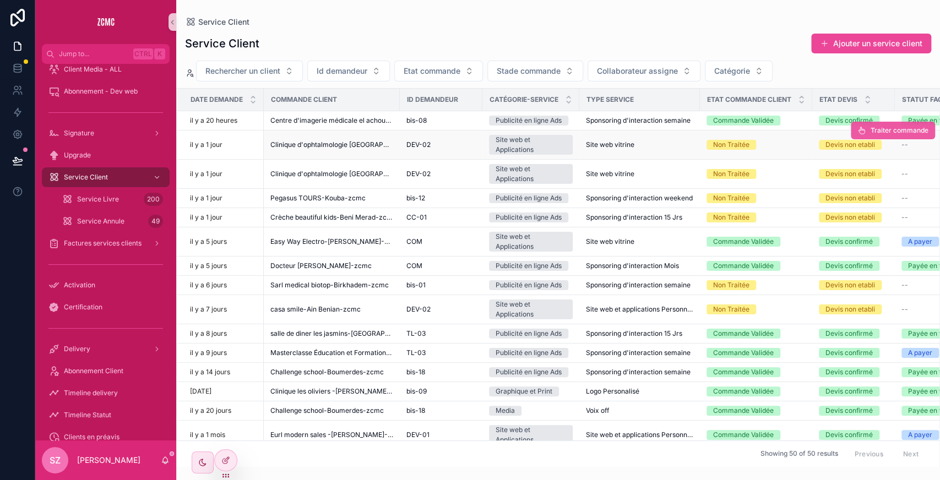
click at [871, 129] on span "Traiter commande" at bounding box center [900, 130] width 58 height 9
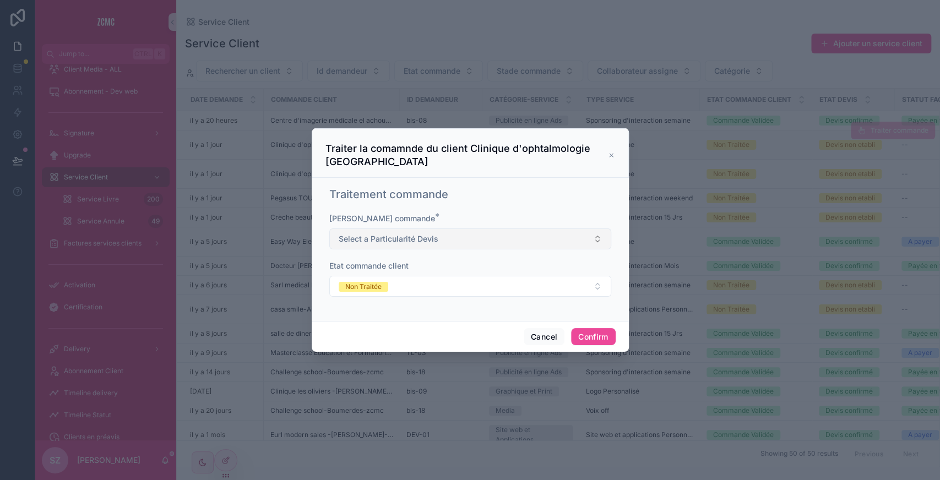
click at [413, 231] on button "Select a Particularité Devis" at bounding box center [470, 239] width 282 height 21
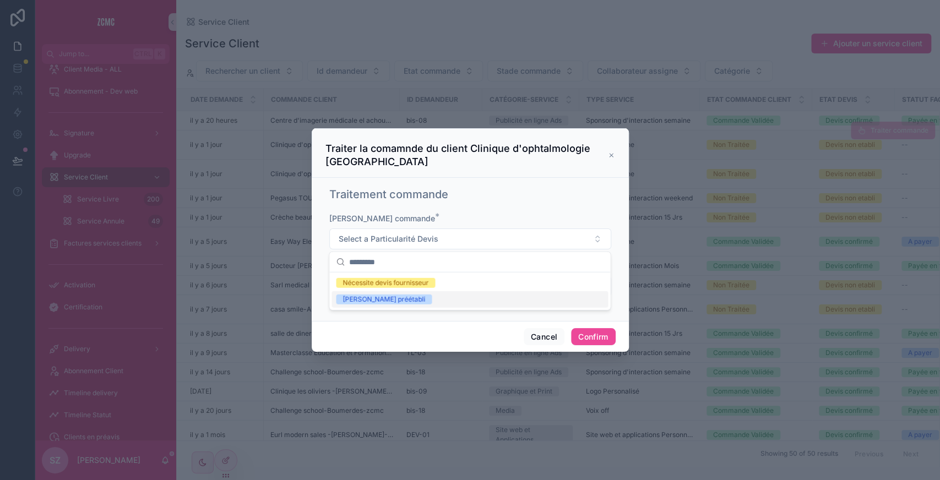
click at [366, 298] on div "[PERSON_NAME] préétabli" at bounding box center [384, 300] width 83 height 10
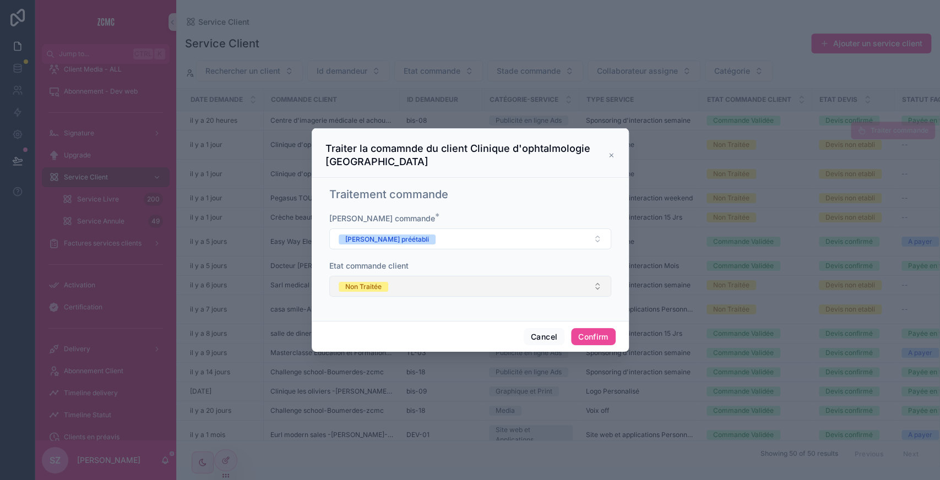
click at [405, 279] on button "Non Traitée" at bounding box center [470, 286] width 282 height 21
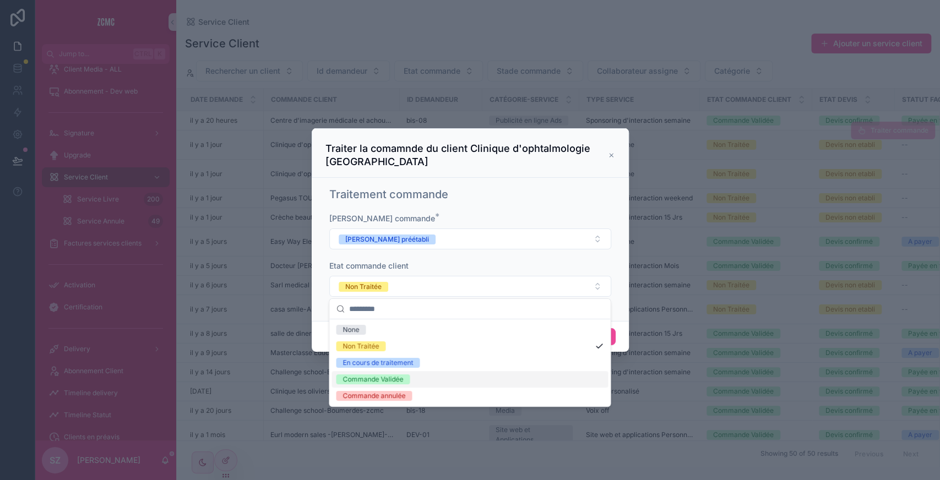
click at [373, 377] on div "Commande Validée" at bounding box center [373, 380] width 61 height 10
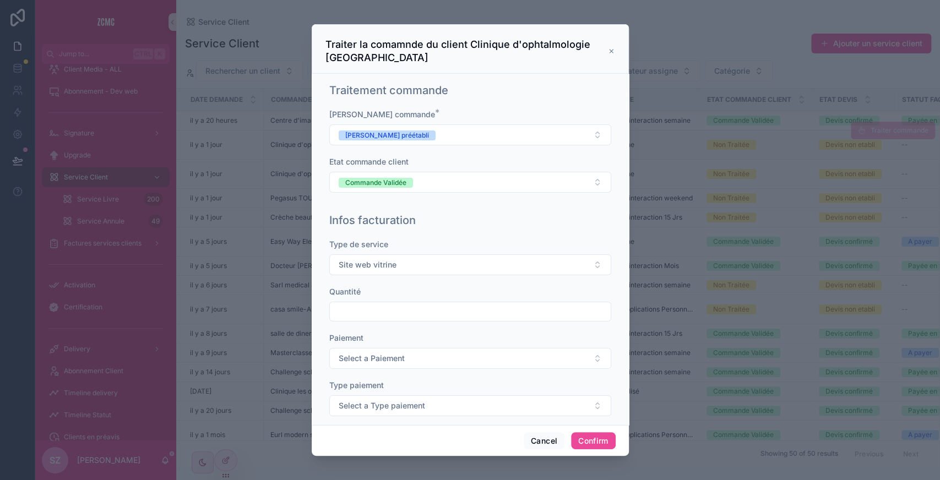
click at [377, 314] on input "text" at bounding box center [470, 311] width 281 height 15
type input "***"
click at [372, 350] on button "Select a Paiement" at bounding box center [470, 358] width 282 height 21
click at [360, 398] on div "Unique" at bounding box center [354, 401] width 22 height 10
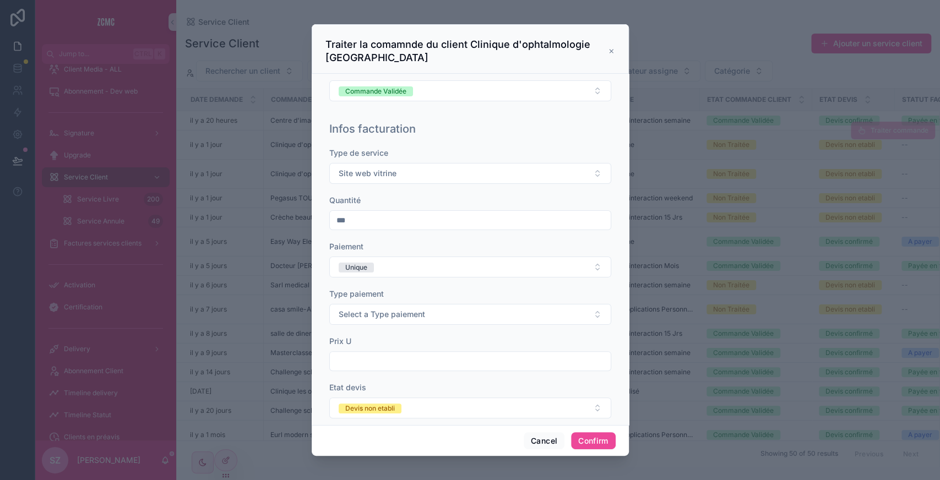
scroll to position [93, 0]
click at [360, 309] on span "Select a Type paiement" at bounding box center [382, 313] width 87 height 11
click at [354, 354] on div "Bon" at bounding box center [349, 355] width 12 height 10
click at [359, 362] on input "text" at bounding box center [470, 360] width 281 height 15
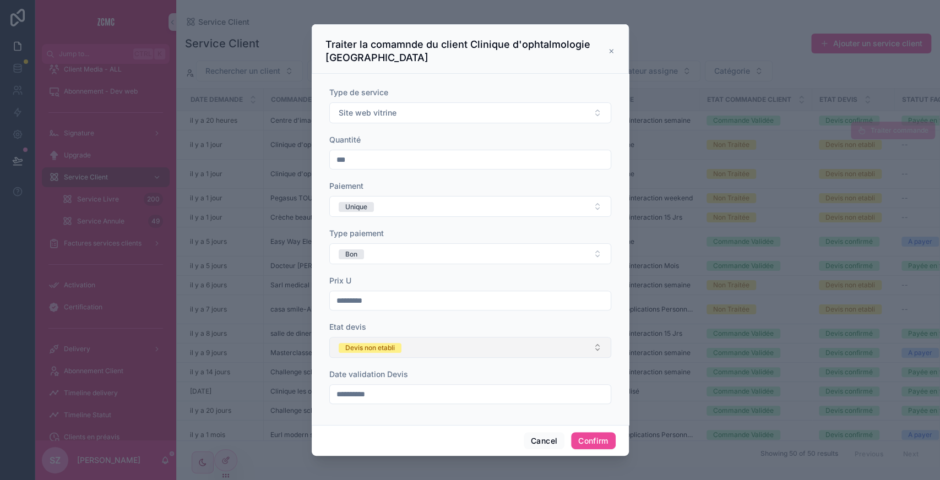
type input "*********"
click at [392, 348] on div "Devis non etabli" at bounding box center [370, 348] width 50 height 10
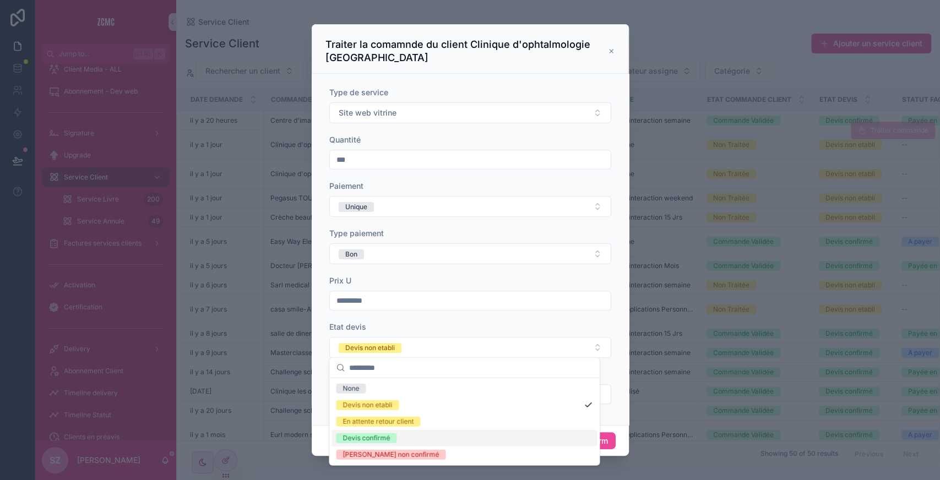
click at [368, 436] on div "Devis confirmé" at bounding box center [366, 439] width 47 height 10
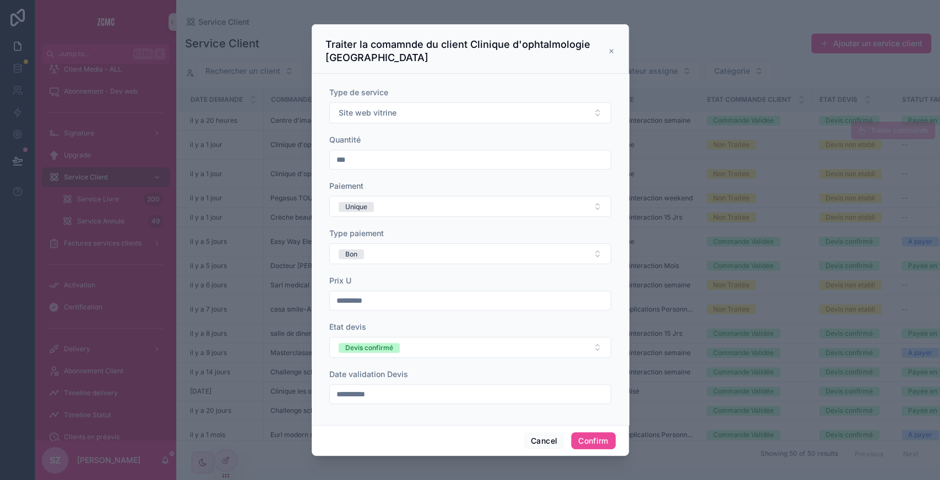
click at [390, 398] on input "**********" at bounding box center [470, 394] width 281 height 15
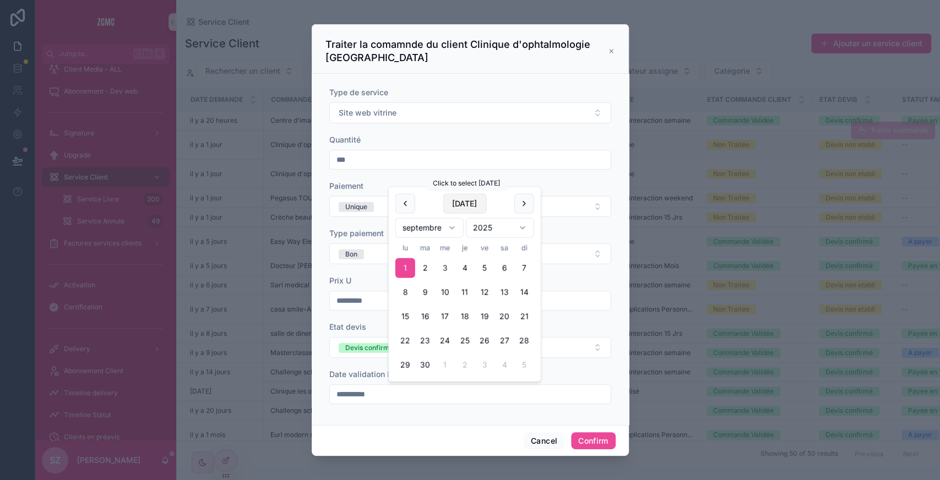
click at [465, 204] on button "[DATE]" at bounding box center [465, 204] width 44 height 20
type input "**********"
click at [564, 401] on div "**********" at bounding box center [470, 395] width 282 height 20
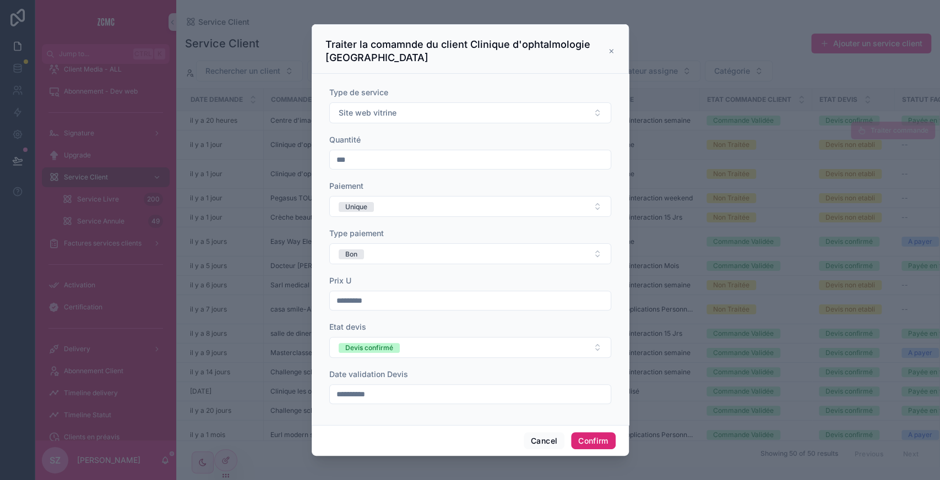
click at [595, 437] on button "Confirm" at bounding box center [593, 442] width 44 height 18
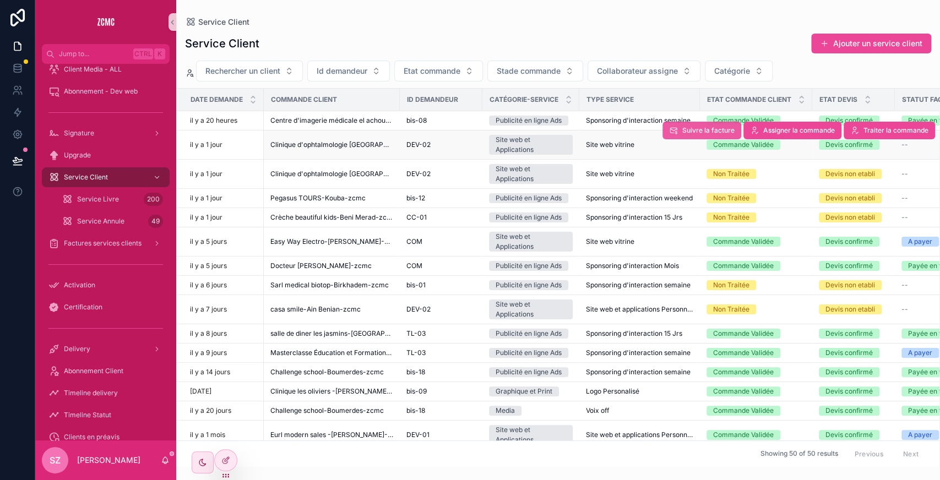
click at [705, 131] on span "Suivre la facture" at bounding box center [709, 130] width 52 height 9
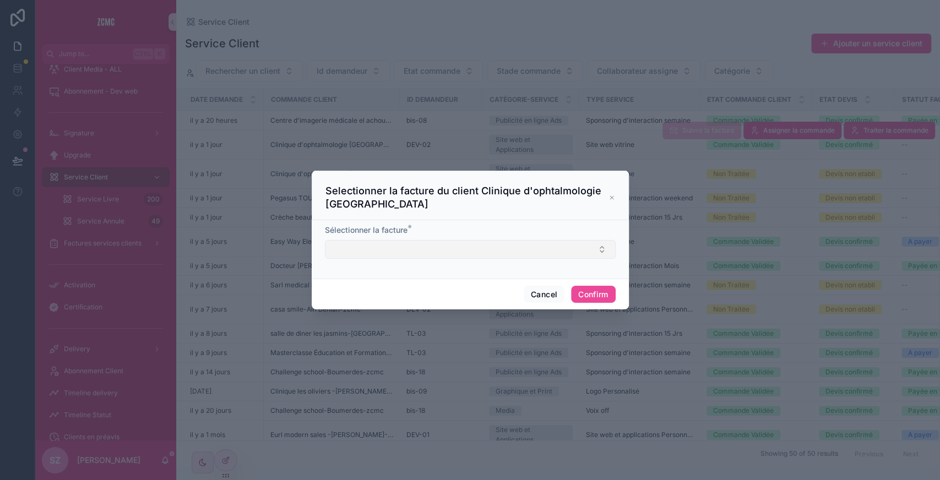
drag, startPoint x: 484, startPoint y: 259, endPoint x: 473, endPoint y: 255, distance: 11.7
click at [473, 255] on form "Sélectionner la facture *" at bounding box center [470, 247] width 291 height 45
click at [473, 255] on button "Select Button" at bounding box center [470, 249] width 291 height 19
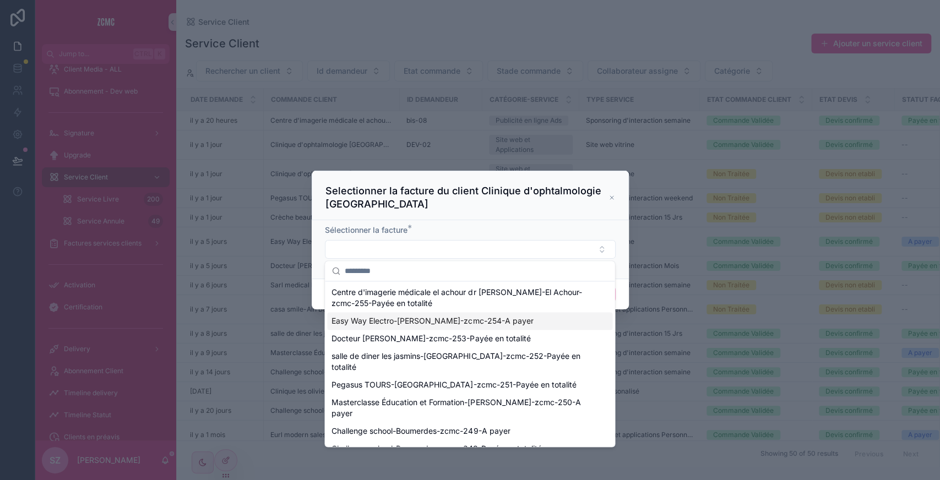
drag, startPoint x: 528, startPoint y: 323, endPoint x: 483, endPoint y: 323, distance: 44.6
click at [483, 323] on div "Easy Way Electro-[PERSON_NAME]-zcmc-254-A payer" at bounding box center [469, 321] width 285 height 18
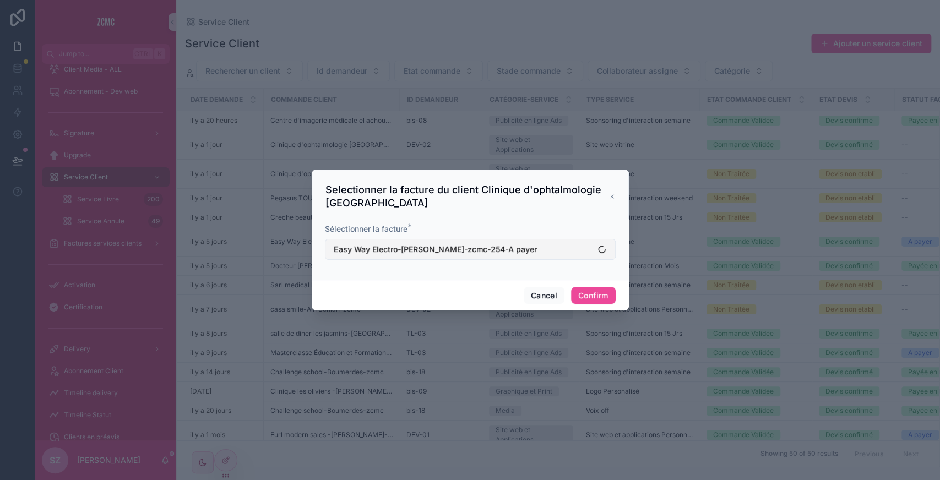
click at [534, 241] on button "Easy Way Electro-[PERSON_NAME]-zcmc-254-A payer" at bounding box center [470, 249] width 291 height 21
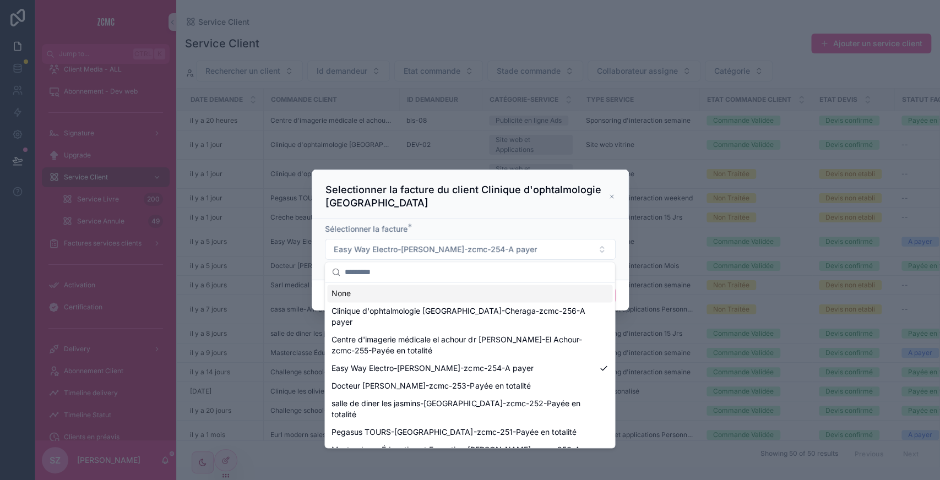
click at [449, 294] on div "None" at bounding box center [469, 294] width 285 height 18
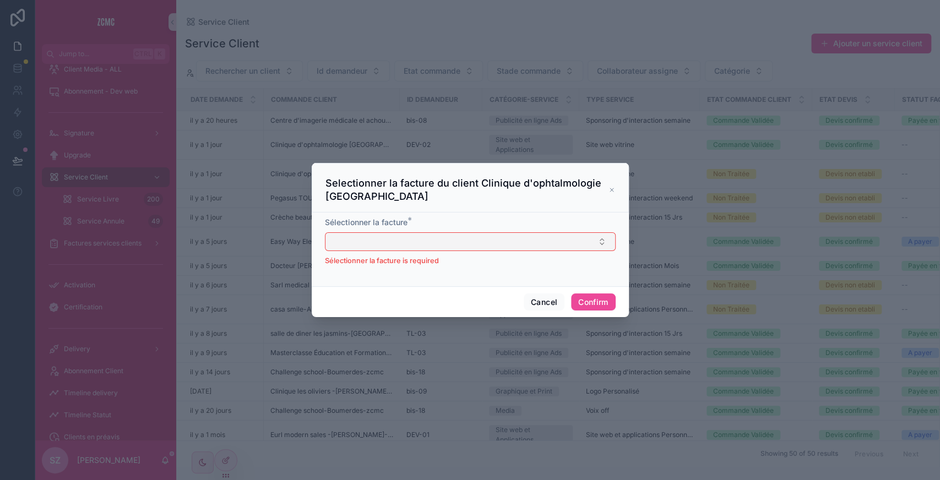
drag, startPoint x: 467, startPoint y: 231, endPoint x: 454, endPoint y: 239, distance: 15.3
click at [454, 239] on div "Sélectionner la facture * Sélectionner la facture is required" at bounding box center [470, 242] width 291 height 50
click at [454, 239] on button "Select Button" at bounding box center [470, 242] width 291 height 19
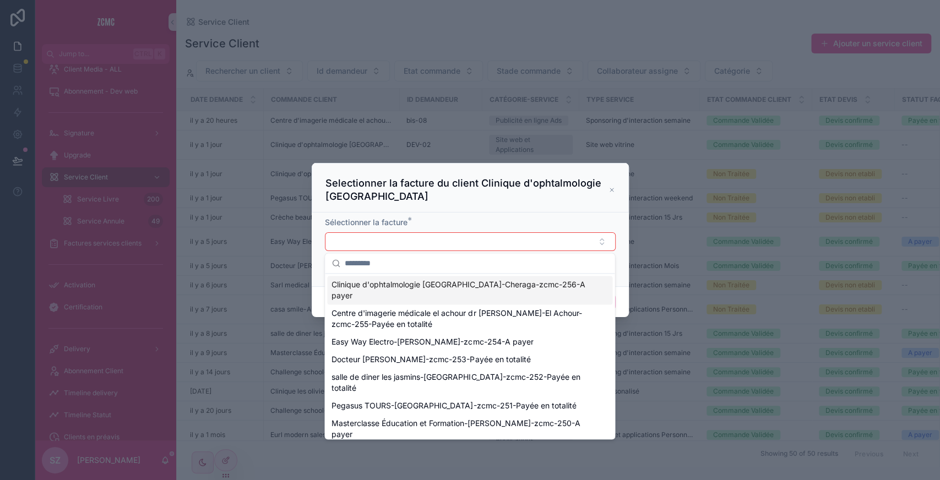
click at [447, 287] on span "Clinique d'ophtalmologie [GEOGRAPHIC_DATA]-Cheraga-zcmc-256-A payer" at bounding box center [463, 290] width 263 height 22
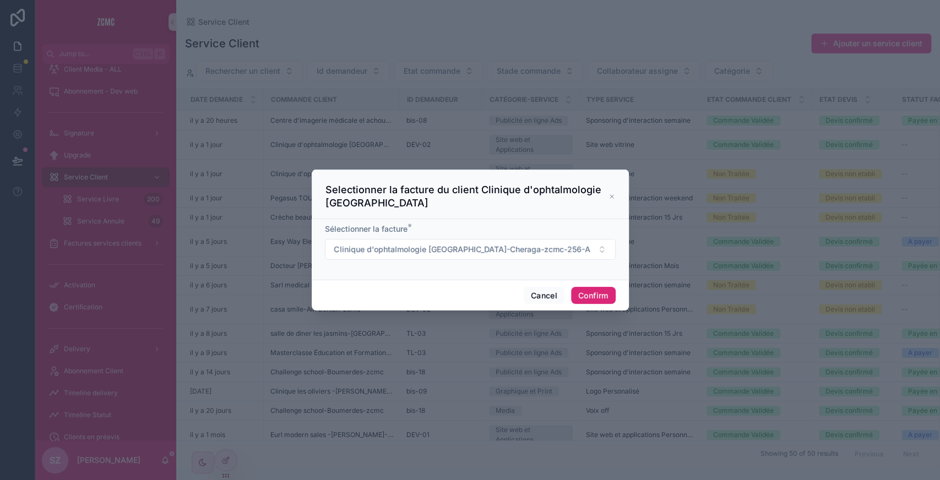
click at [589, 296] on button "Confirm" at bounding box center [593, 296] width 44 height 18
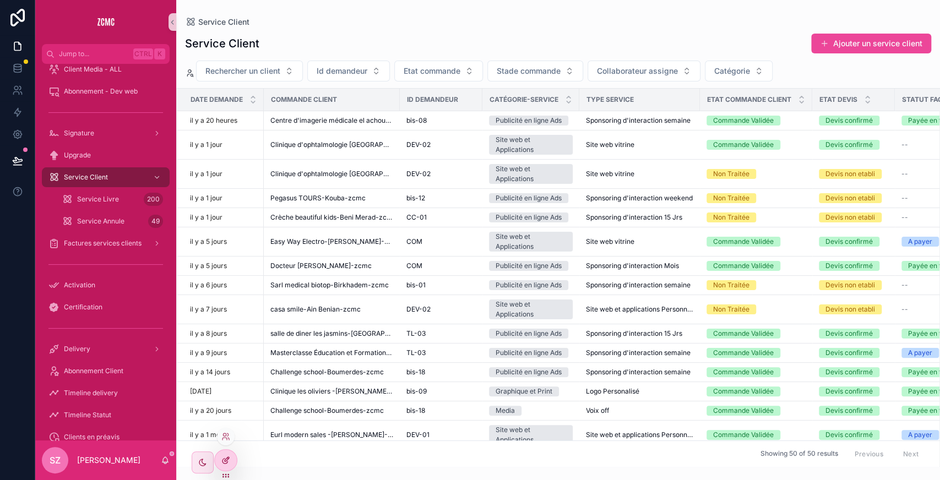
click at [223, 461] on icon at bounding box center [225, 461] width 5 height 5
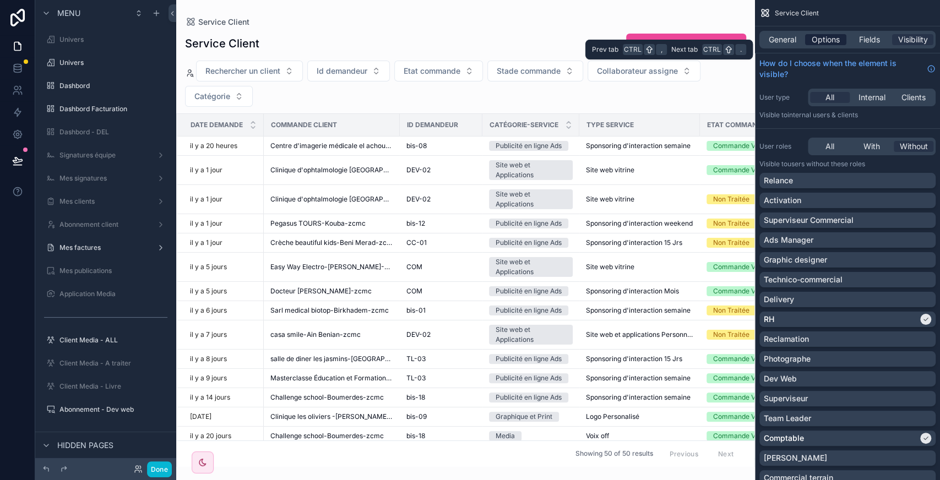
click at [831, 35] on span "Options" at bounding box center [826, 39] width 28 height 11
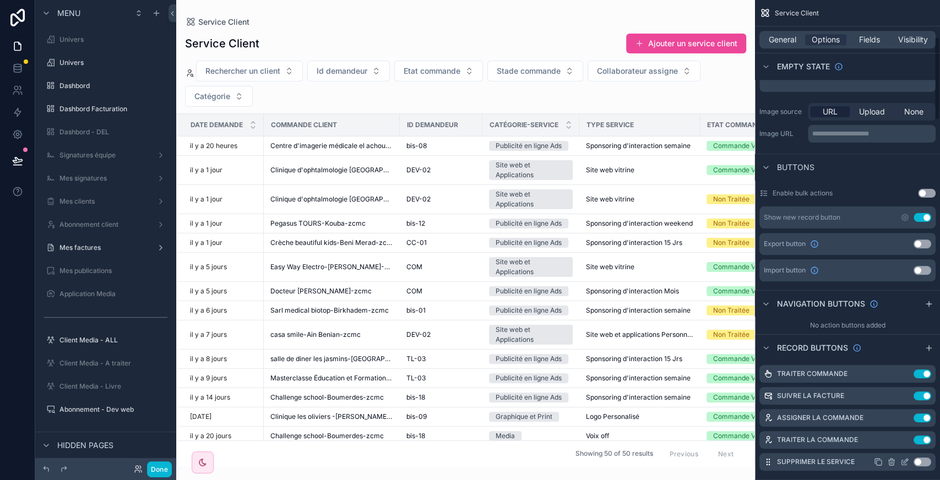
scroll to position [573, 0]
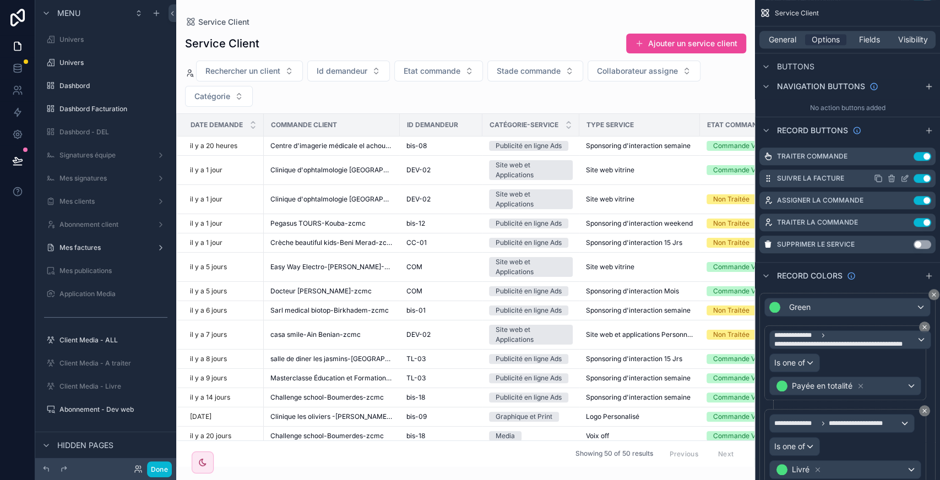
click at [908, 174] on icon "scrollable content" at bounding box center [905, 178] width 9 height 9
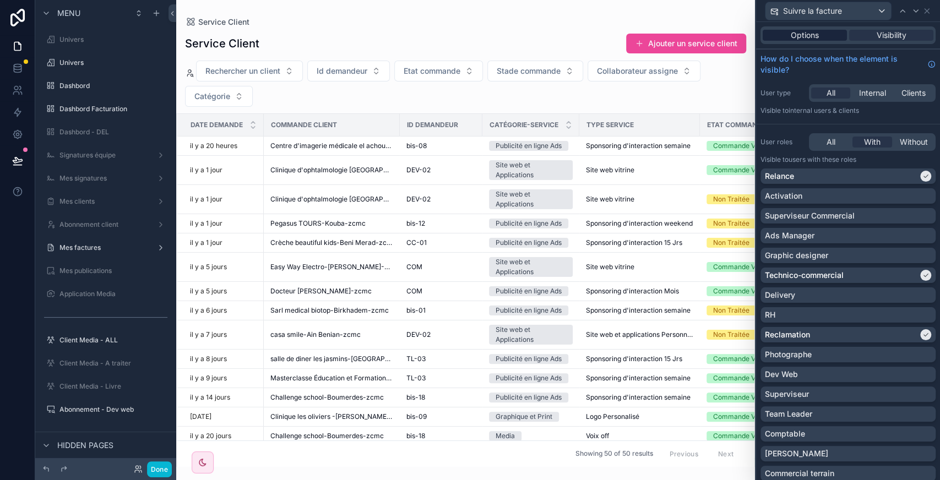
click at [791, 33] on span "Options" at bounding box center [805, 35] width 28 height 11
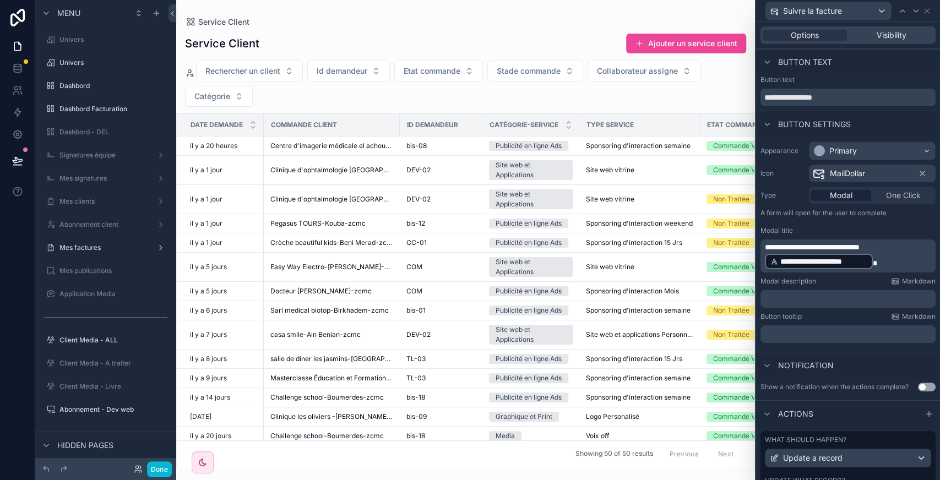
scroll to position [72, 0]
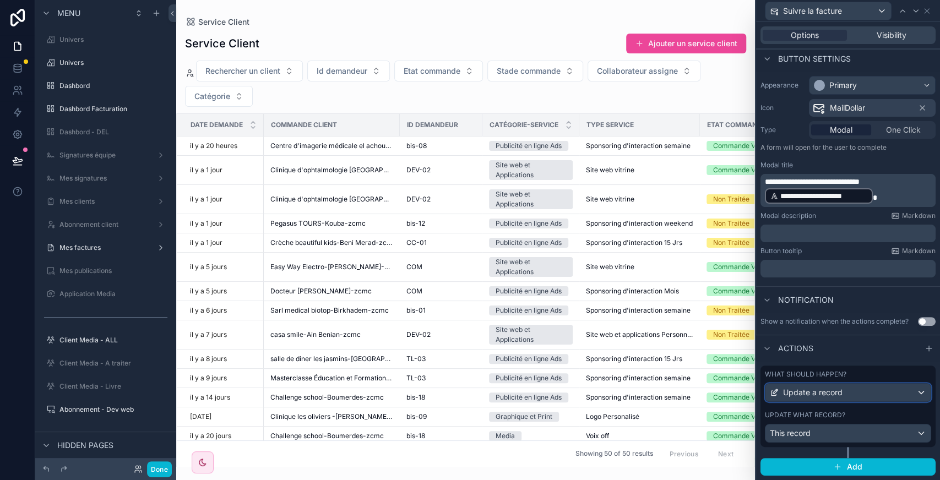
click at [867, 392] on div "Update a record" at bounding box center [848, 393] width 165 height 18
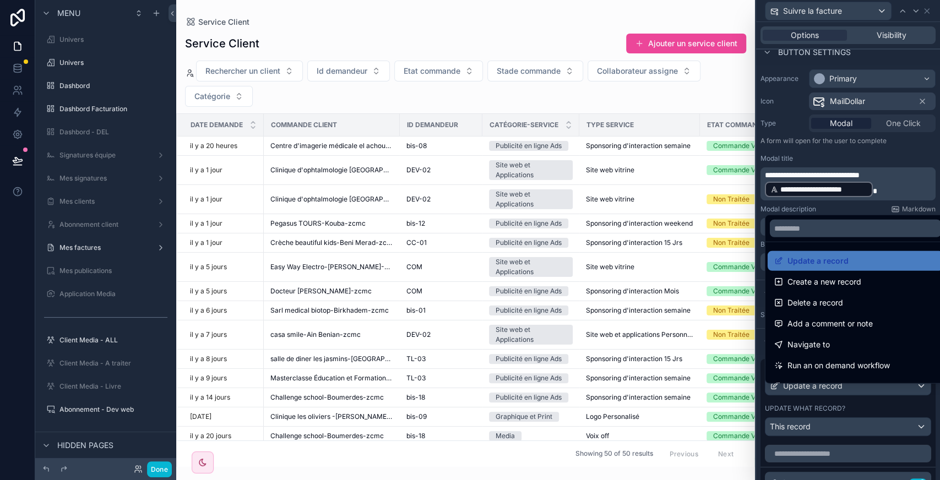
click at [879, 394] on div at bounding box center [848, 240] width 184 height 480
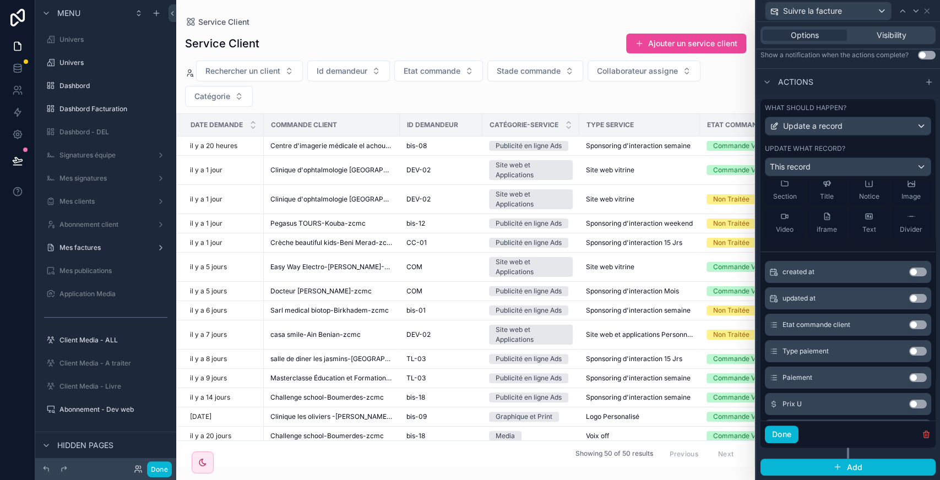
scroll to position [0, 0]
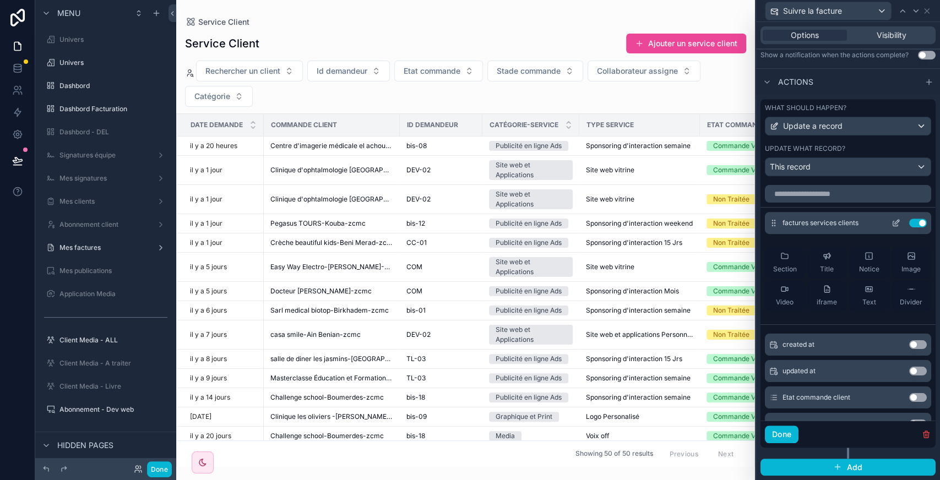
click at [898, 221] on icon at bounding box center [898, 220] width 1 height 1
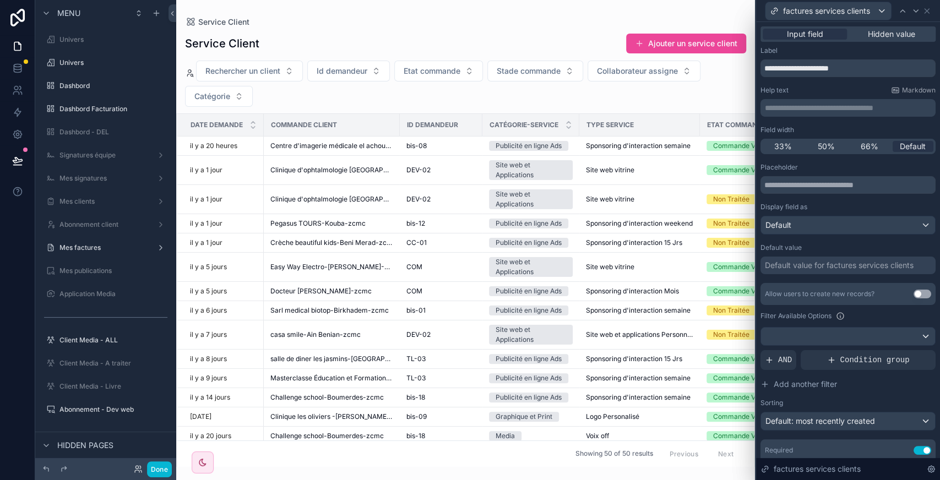
scroll to position [60, 0]
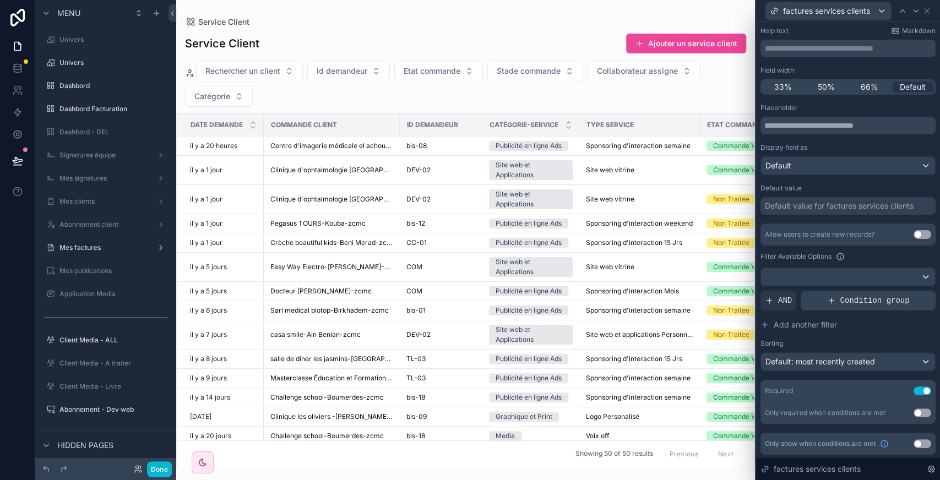
click at [850, 301] on span "Condition group" at bounding box center [875, 300] width 69 height 11
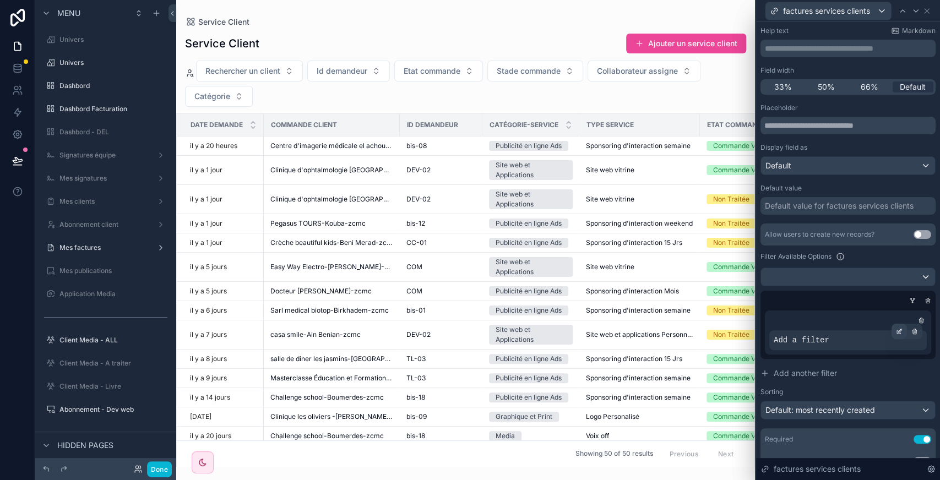
click at [892, 335] on div at bounding box center [899, 331] width 15 height 15
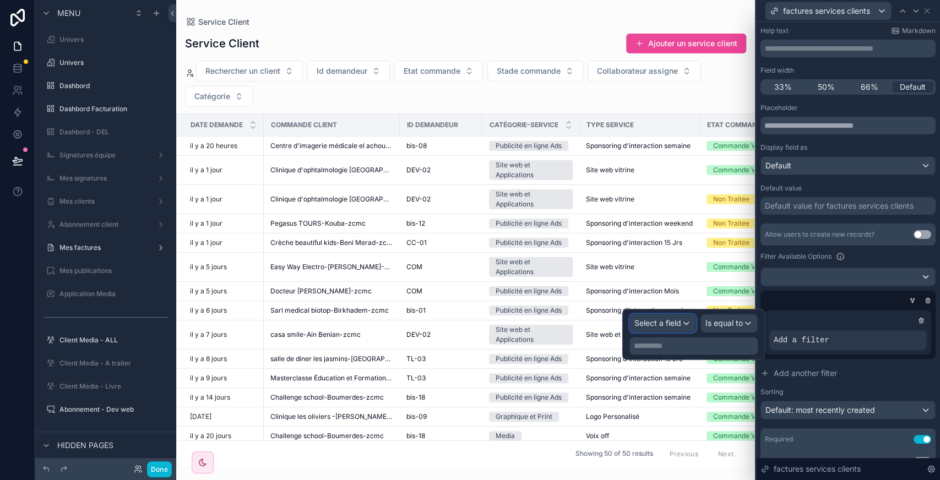
click at [664, 320] on span "Select a field" at bounding box center [658, 322] width 47 height 9
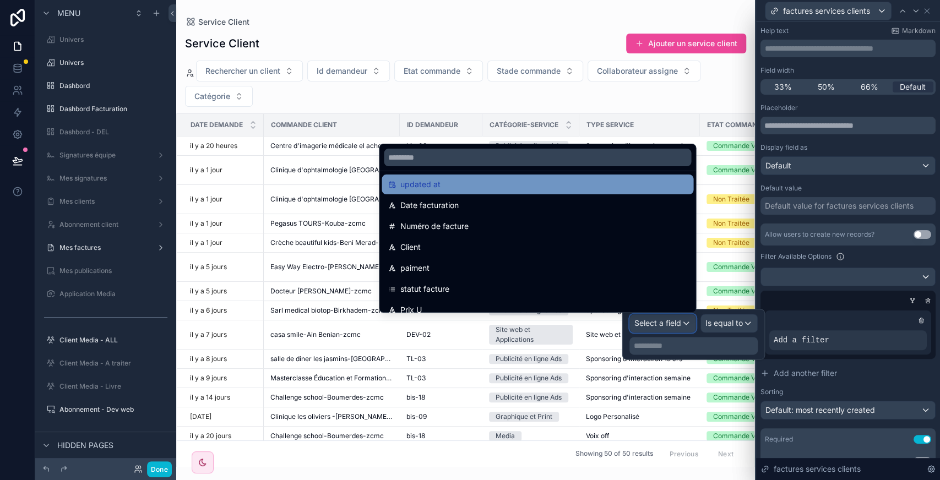
scroll to position [72, 0]
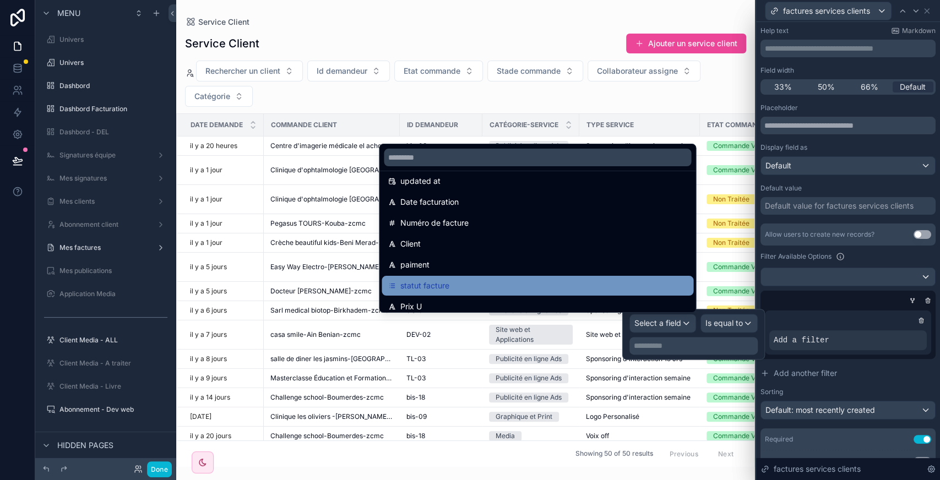
click at [525, 288] on div "statut facture" at bounding box center [537, 285] width 299 height 13
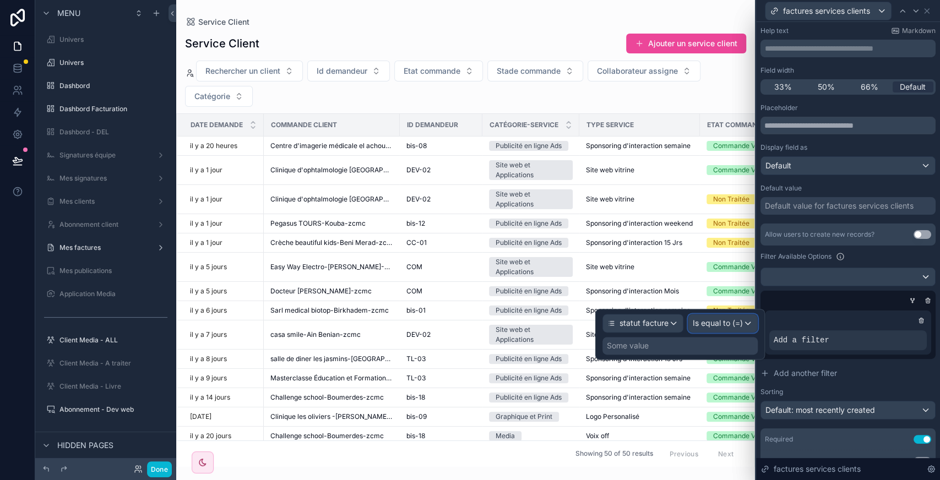
click at [724, 323] on span "Is equal to (=)" at bounding box center [718, 323] width 50 height 11
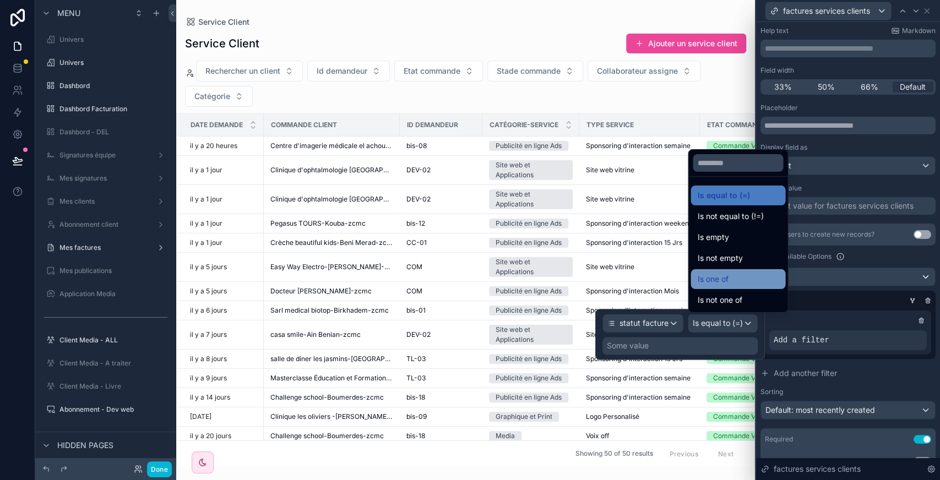
click at [728, 279] on span "Is one of" at bounding box center [713, 279] width 31 height 13
click at [649, 349] on div "Some value" at bounding box center [628, 345] width 42 height 11
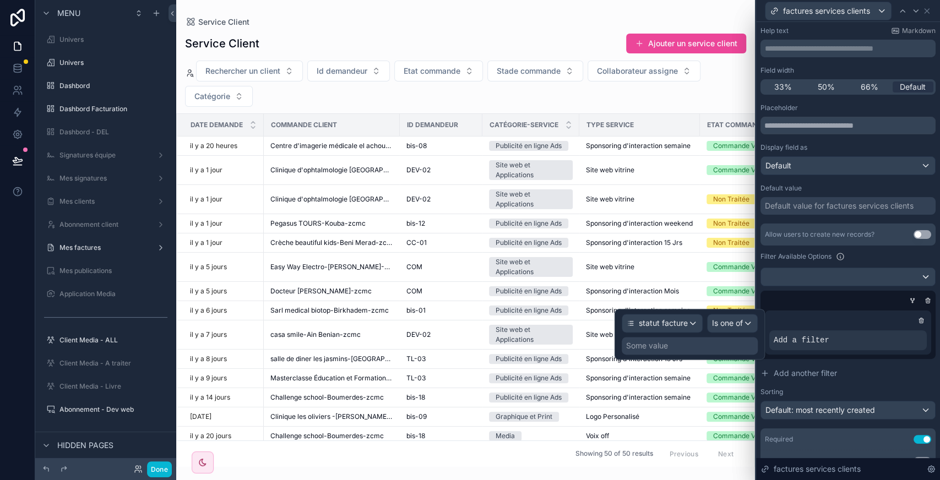
click at [652, 347] on div "Some value" at bounding box center [647, 345] width 42 height 11
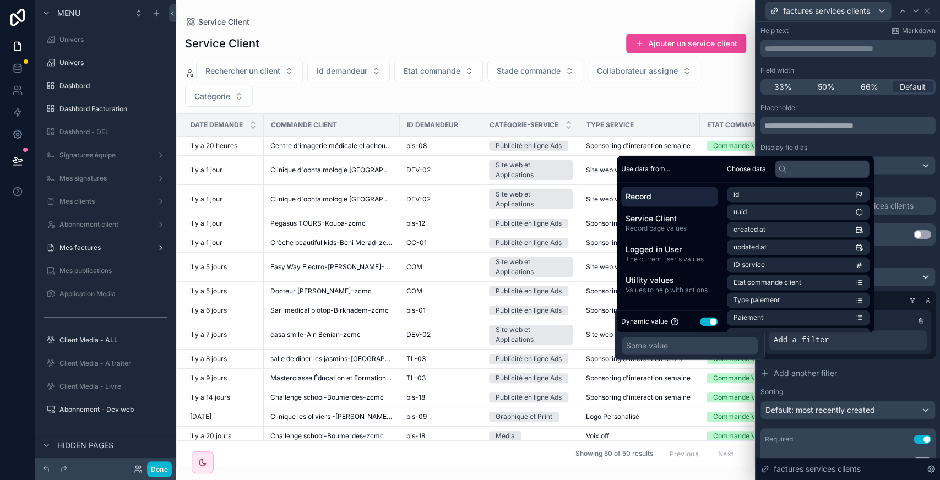
click at [705, 321] on button "Use setting" at bounding box center [709, 321] width 18 height 9
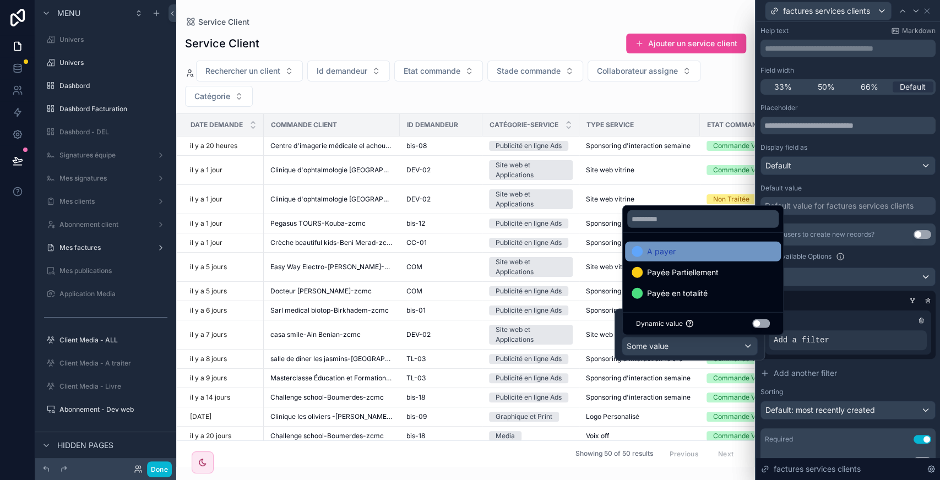
click at [688, 253] on div "A payer" at bounding box center [703, 251] width 143 height 13
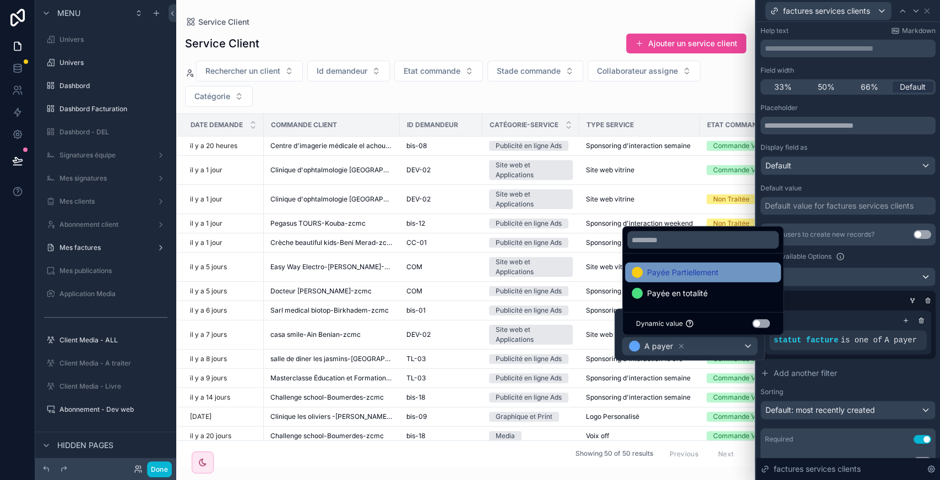
click at [707, 274] on span "Payée Partiellement" at bounding box center [683, 272] width 72 height 13
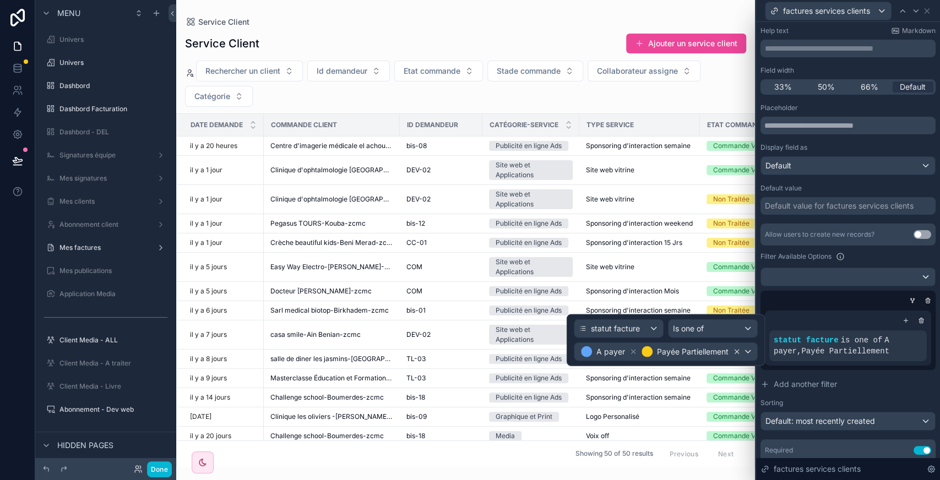
click at [734, 350] on icon at bounding box center [737, 352] width 8 height 8
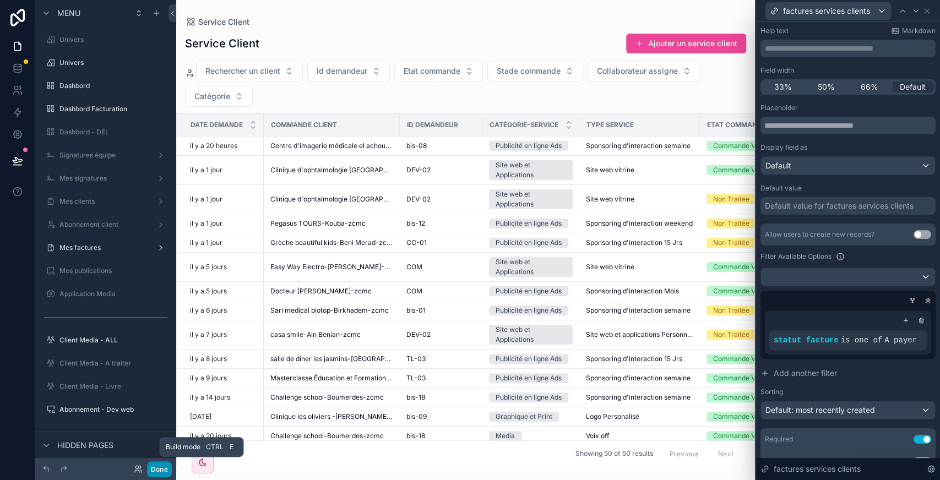
click at [154, 472] on button "Done" at bounding box center [159, 470] width 25 height 16
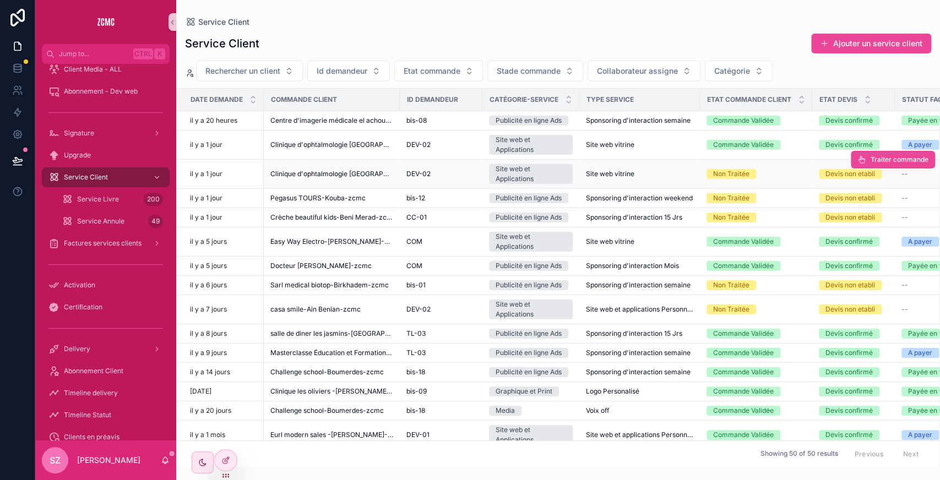
click at [601, 172] on span "Site web vitrine" at bounding box center [610, 174] width 48 height 9
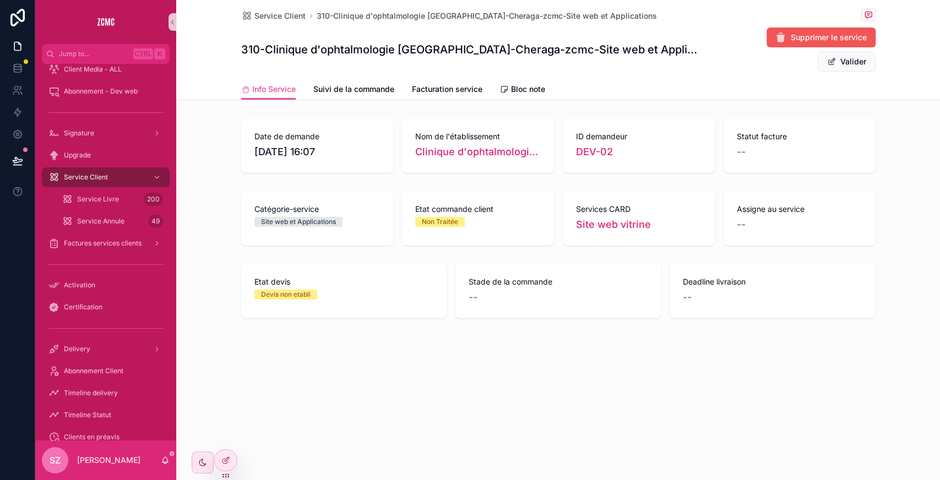
click at [779, 35] on icon "scrollable content" at bounding box center [781, 37] width 11 height 11
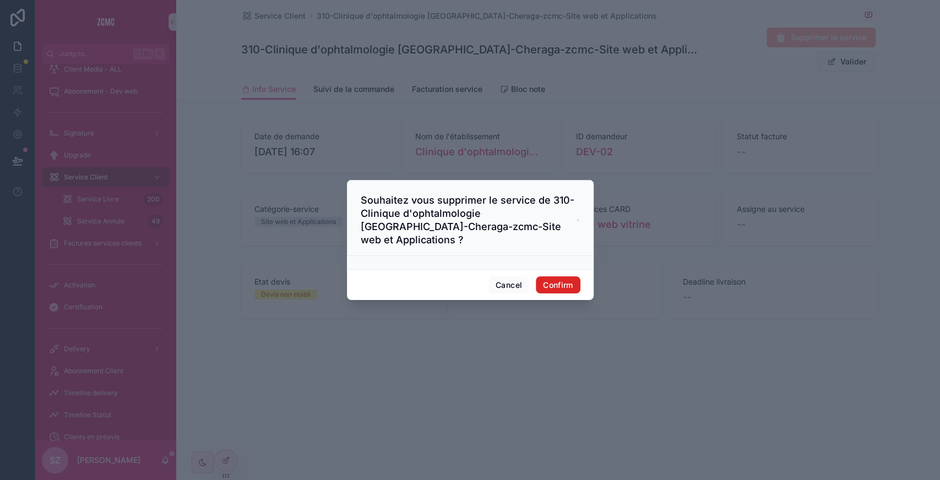
click at [574, 279] on button "Confirm" at bounding box center [558, 286] width 44 height 18
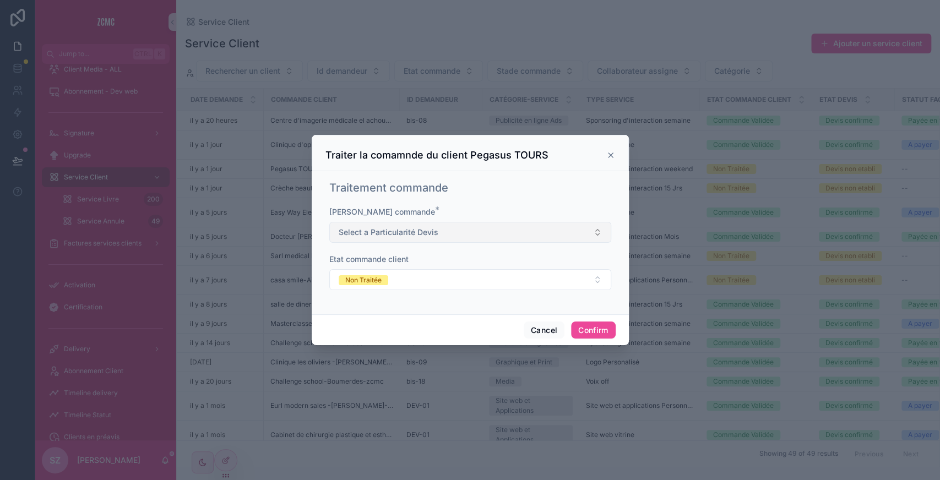
click at [415, 236] on span "Select a Particularité Devis" at bounding box center [389, 232] width 100 height 11
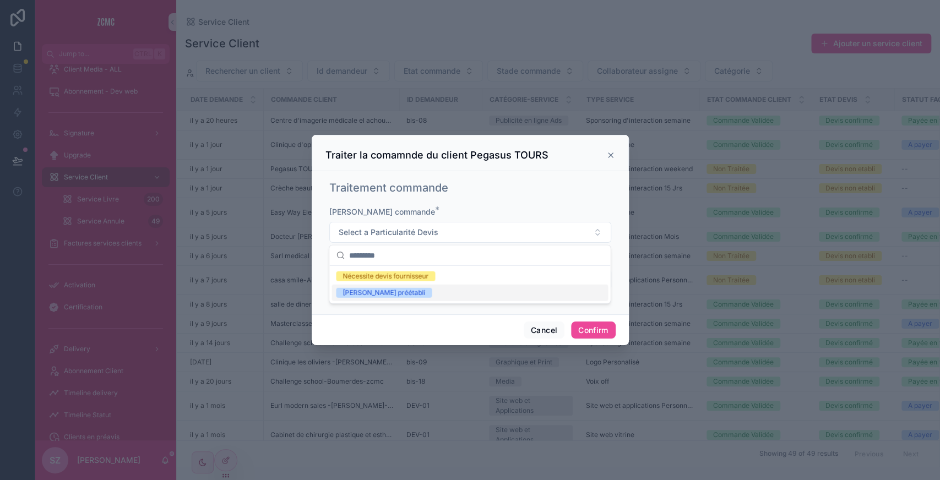
click at [380, 295] on div "[PERSON_NAME] préétabli" at bounding box center [384, 293] width 83 height 10
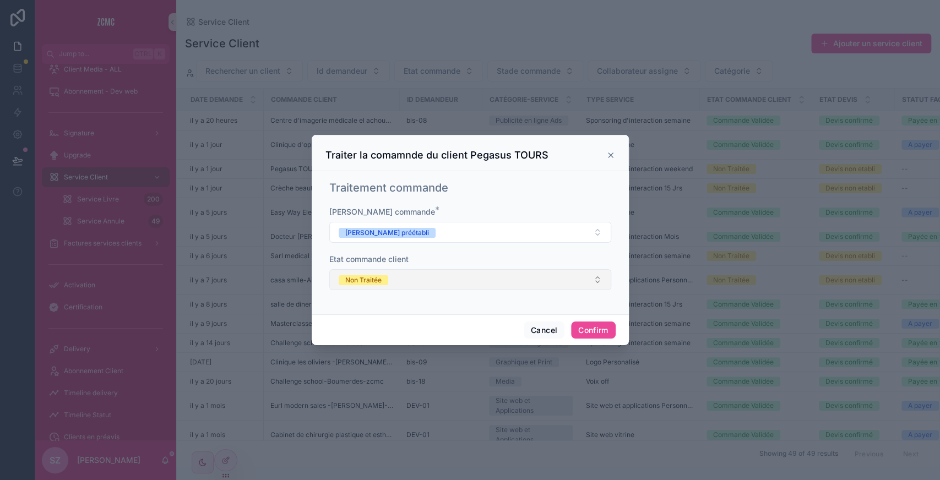
click at [407, 278] on button "Non Traitée" at bounding box center [470, 279] width 282 height 21
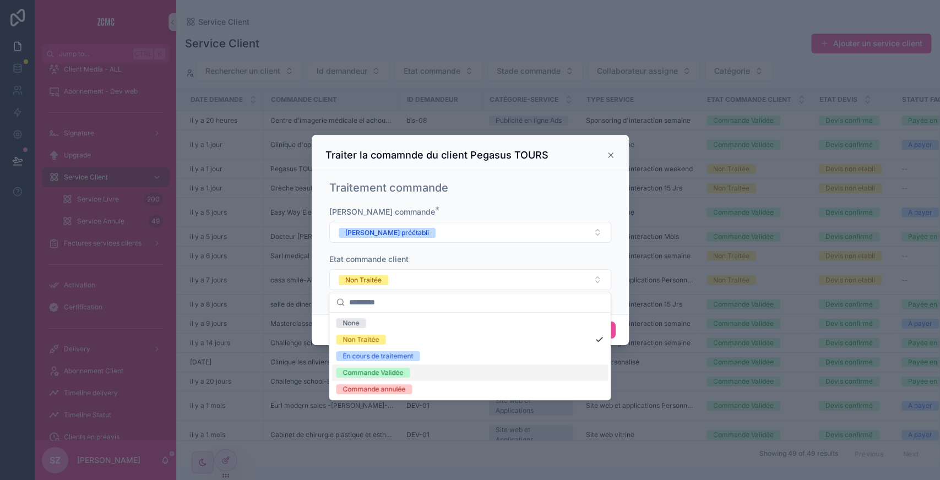
click at [384, 372] on div "Commande Validée" at bounding box center [373, 373] width 61 height 10
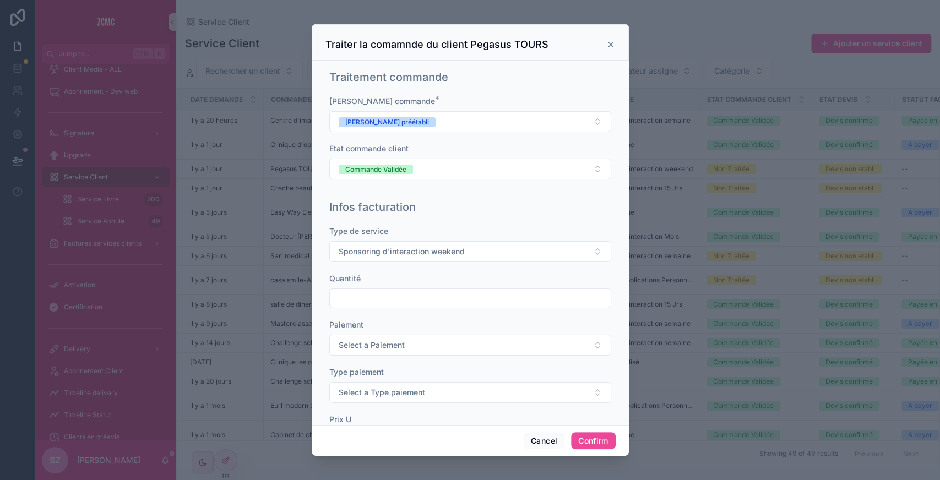
click at [366, 296] on input "text" at bounding box center [470, 298] width 281 height 15
type input "***"
click at [360, 352] on button "Select a Paiement" at bounding box center [470, 345] width 282 height 21
click at [369, 391] on span "Unique" at bounding box center [353, 387] width 35 height 10
click at [379, 382] on button "Select a Type paiement" at bounding box center [470, 392] width 282 height 21
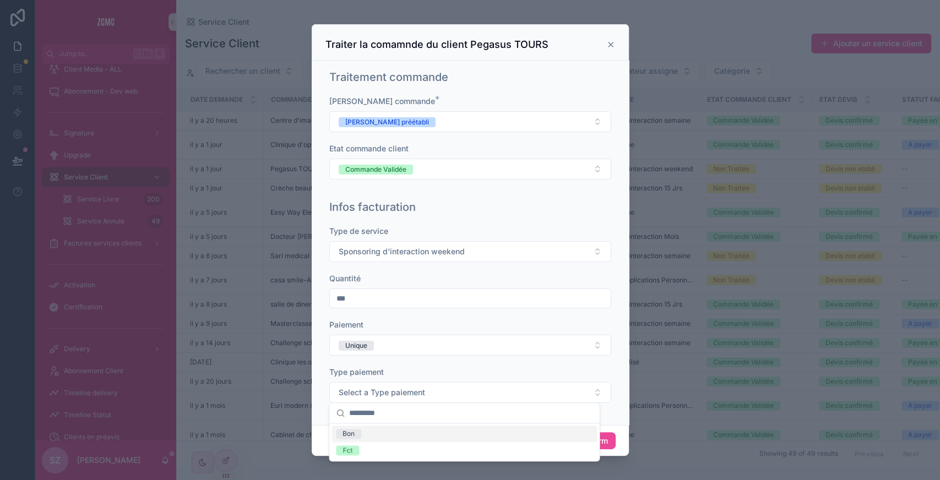
click at [367, 437] on div "Bon" at bounding box center [465, 434] width 266 height 17
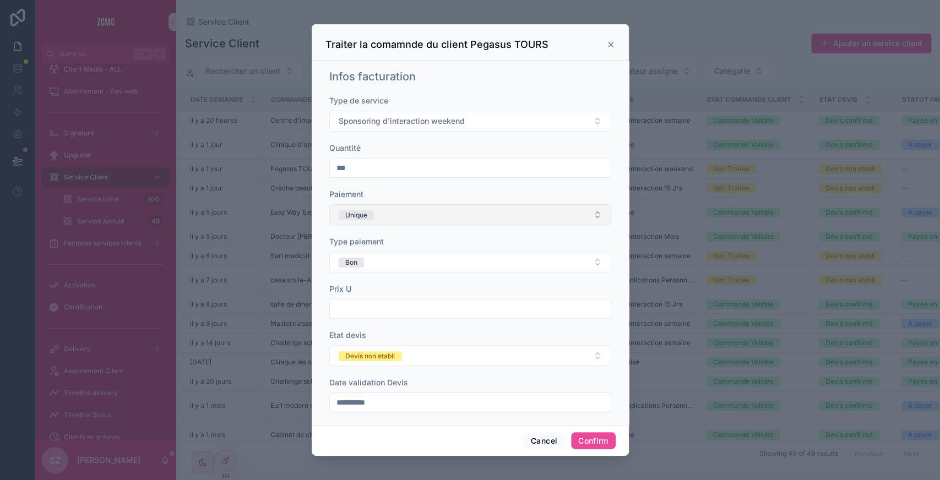
scroll to position [133, 0]
click at [370, 305] on input "text" at bounding box center [470, 306] width 281 height 15
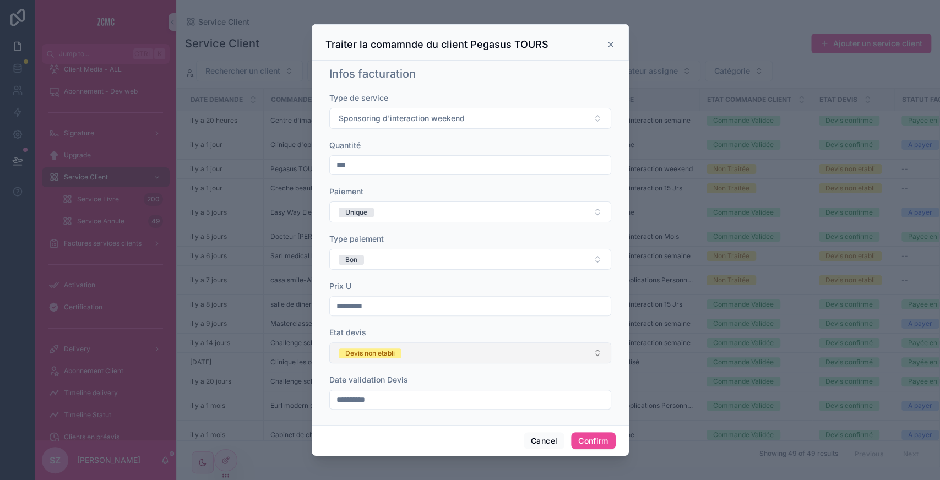
type input "*********"
click at [379, 349] on div "Devis non etabli" at bounding box center [370, 354] width 50 height 10
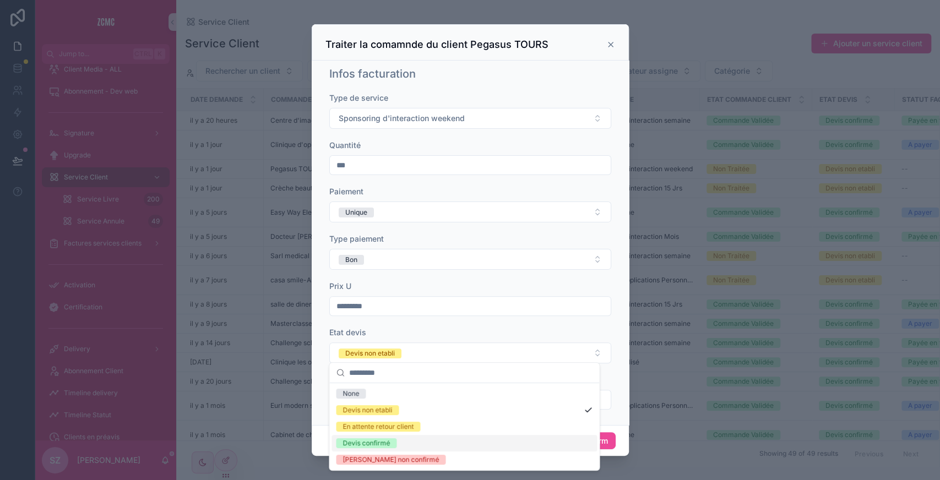
click at [365, 445] on div "Devis confirmé" at bounding box center [366, 444] width 47 height 10
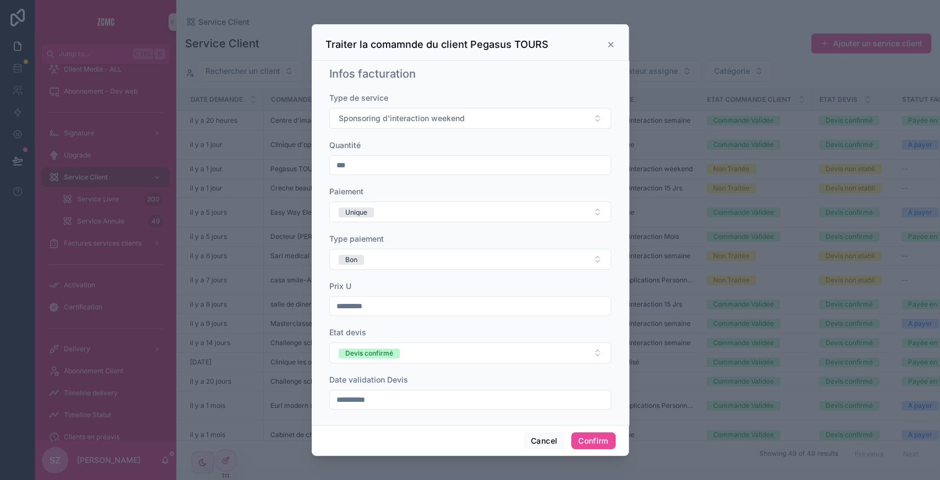
click at [360, 394] on input "**********" at bounding box center [470, 399] width 281 height 15
click at [456, 210] on button "[DATE]" at bounding box center [465, 209] width 44 height 20
type input "**********"
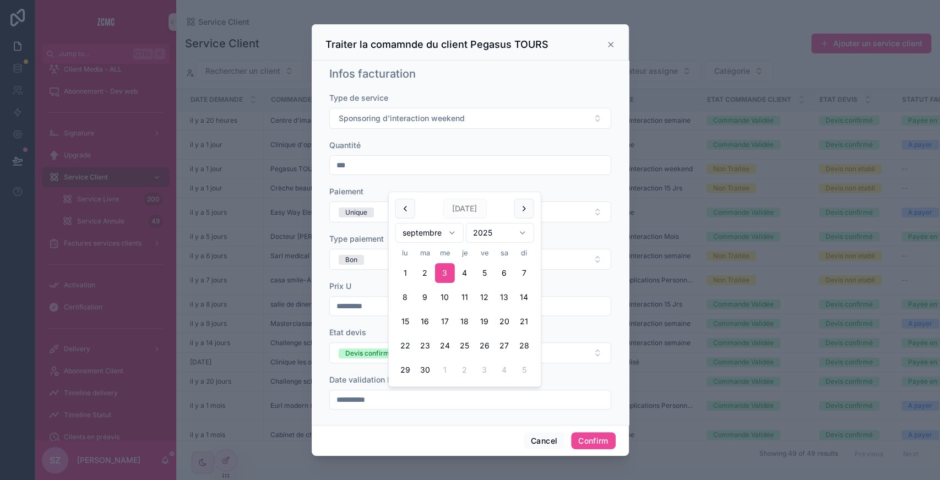
click at [537, 422] on div "**********" at bounding box center [470, 244] width 291 height 364
click at [598, 447] on button "Confirm" at bounding box center [593, 442] width 44 height 18
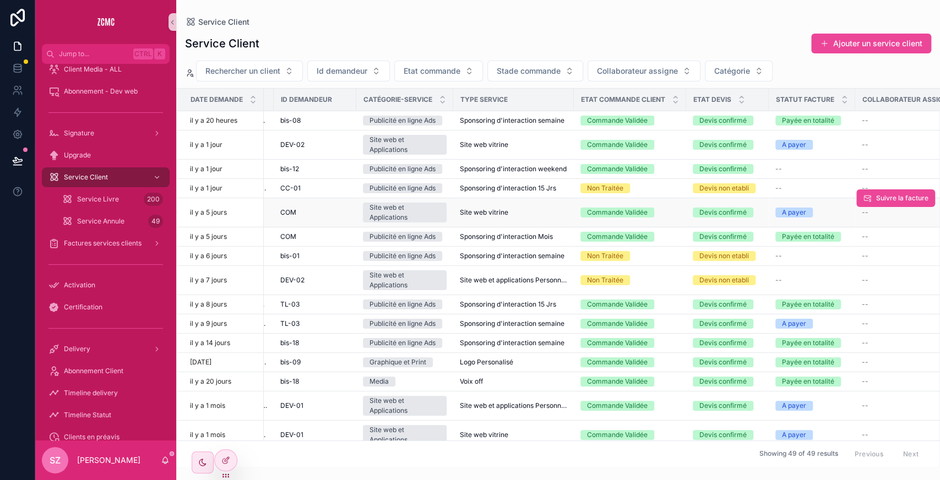
scroll to position [0, 0]
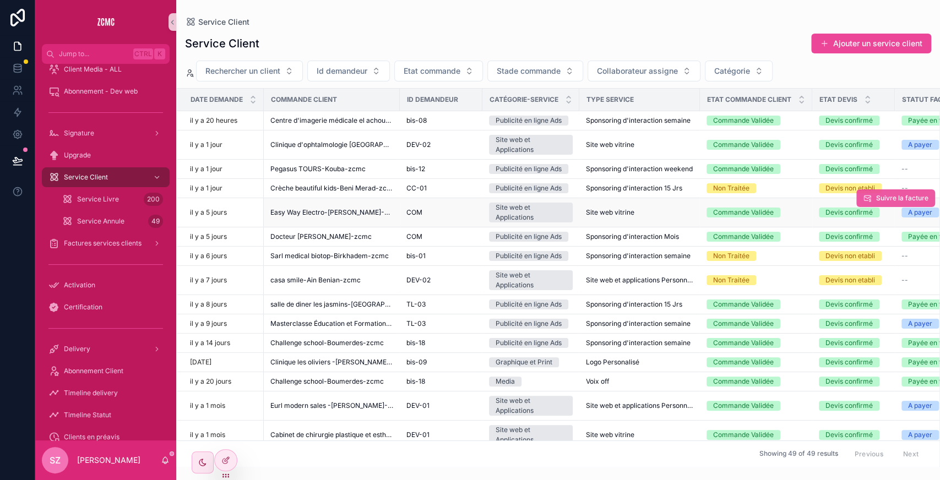
click at [882, 196] on span "Suivre la facture" at bounding box center [903, 198] width 52 height 9
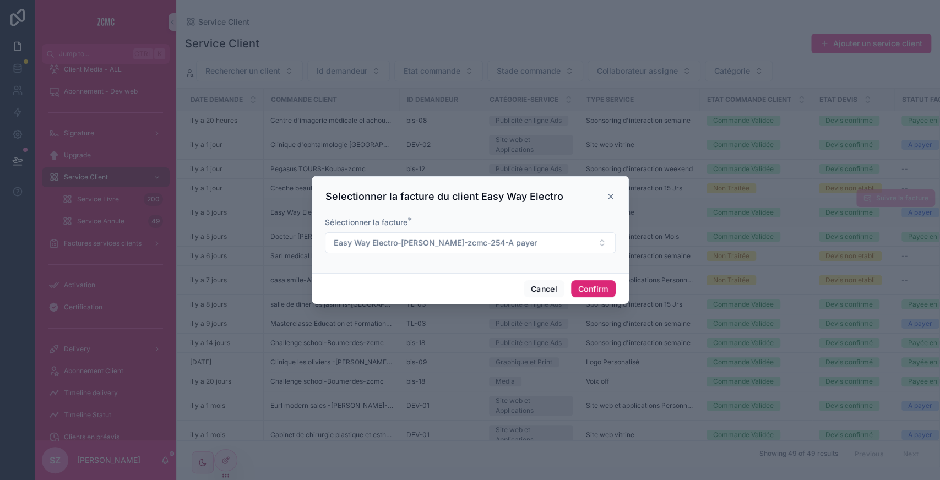
click at [581, 288] on button "Confirm" at bounding box center [593, 289] width 44 height 18
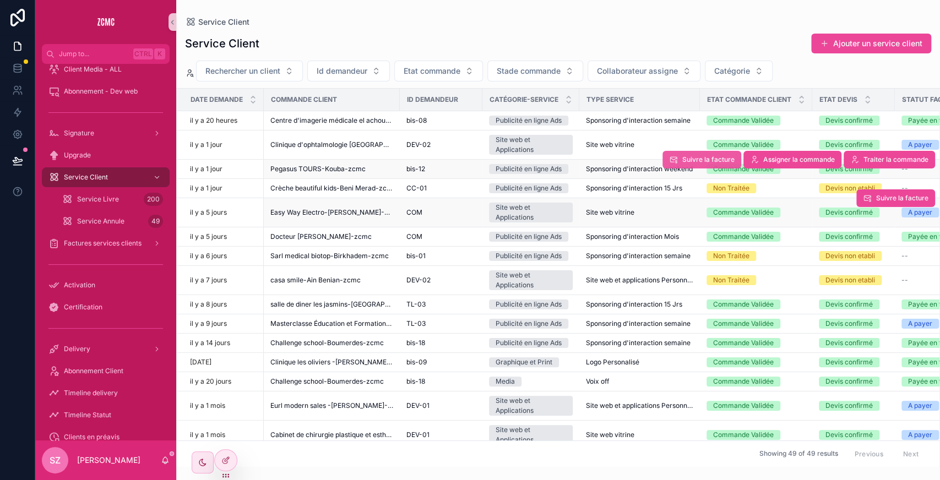
click at [701, 159] on span "Suivre la facture" at bounding box center [709, 159] width 52 height 9
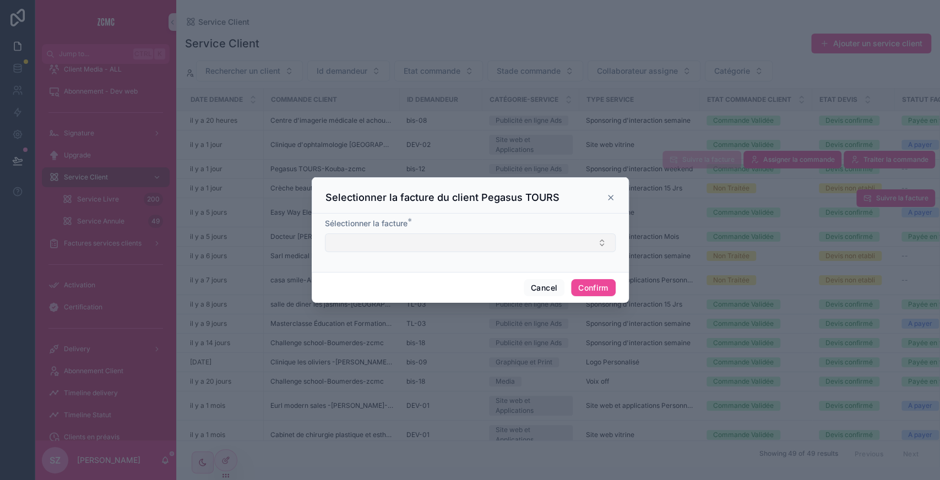
click at [419, 246] on button "Select Button" at bounding box center [470, 243] width 291 height 19
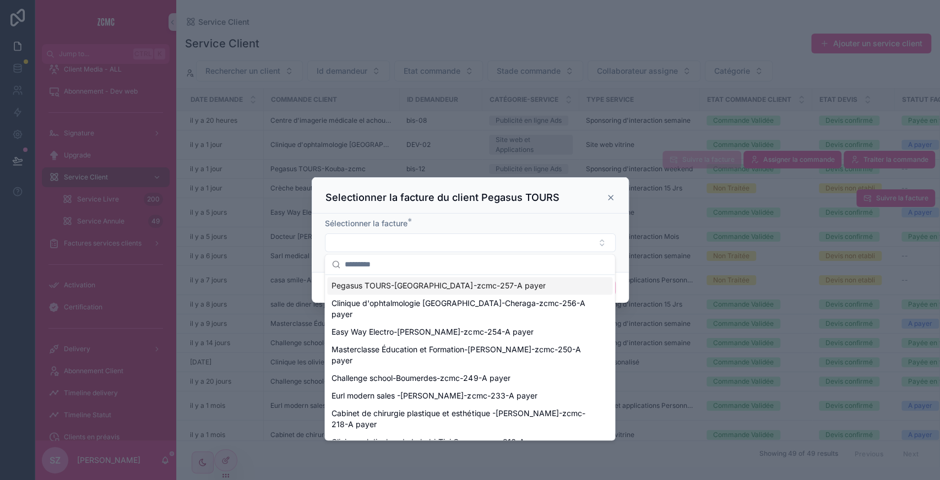
click at [399, 282] on span "Pegasus TOURS-[GEOGRAPHIC_DATA]-zcmc-257-A payer" at bounding box center [439, 285] width 214 height 11
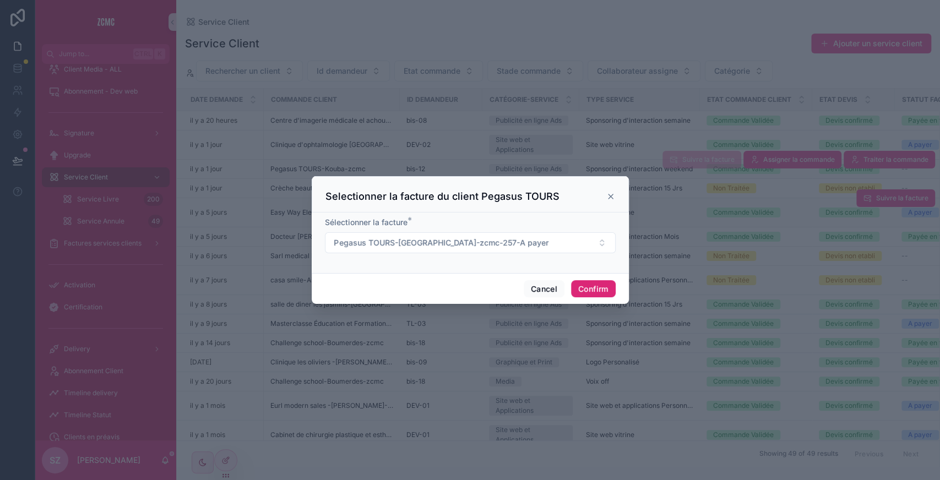
click at [594, 293] on button "Confirm" at bounding box center [593, 289] width 44 height 18
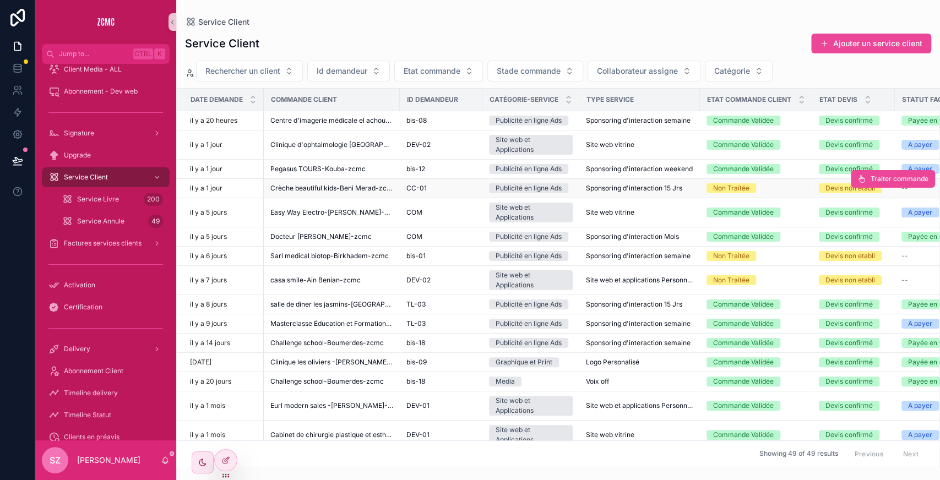
click at [456, 185] on div "CC-01" at bounding box center [441, 188] width 69 height 9
click at [871, 178] on span "Traiter commande" at bounding box center [900, 179] width 58 height 9
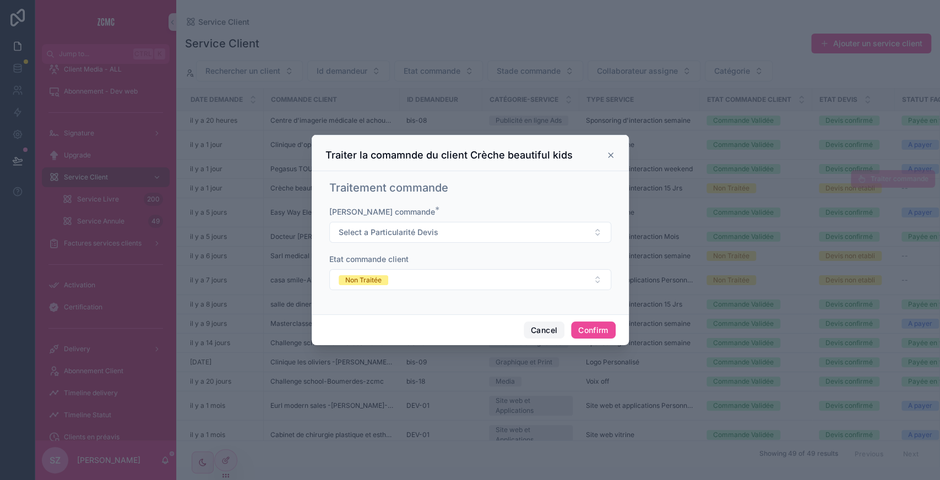
click at [544, 335] on button "Cancel" at bounding box center [544, 331] width 41 height 18
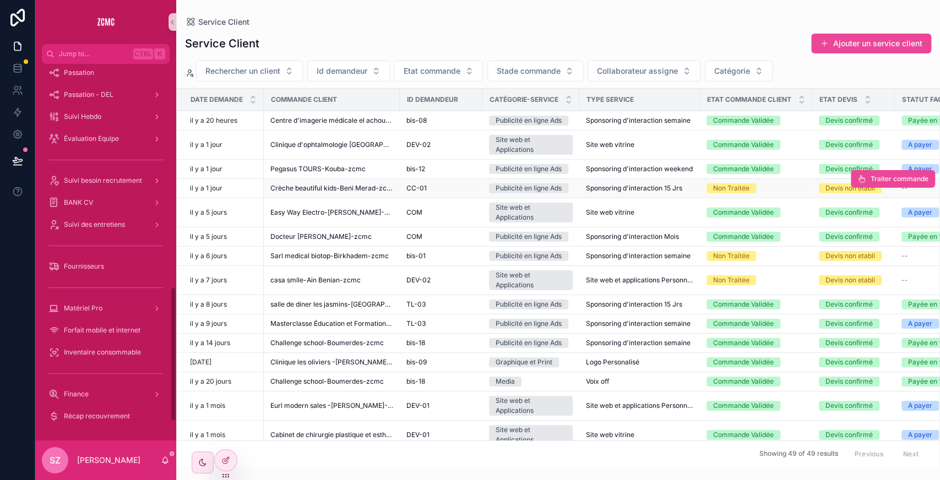
scroll to position [567, 0]
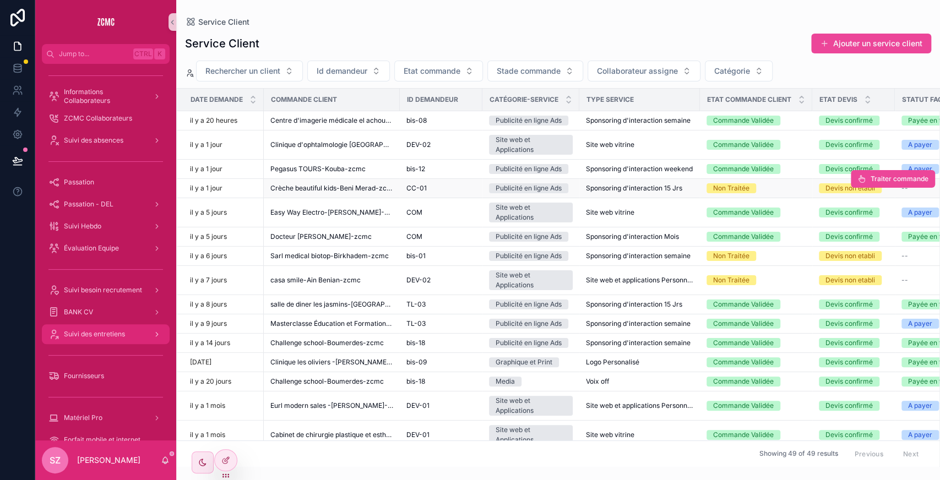
click at [120, 338] on span "Suivi des entretiens" at bounding box center [94, 334] width 61 height 9
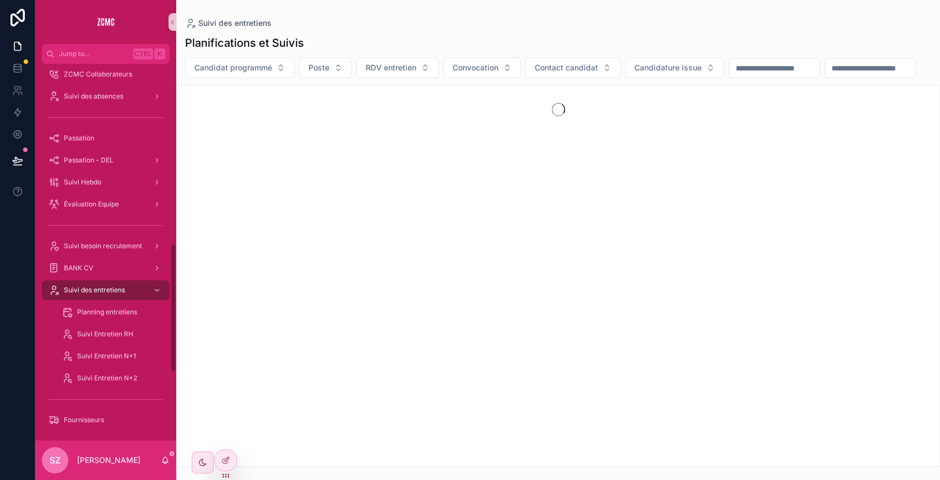
scroll to position [523, 0]
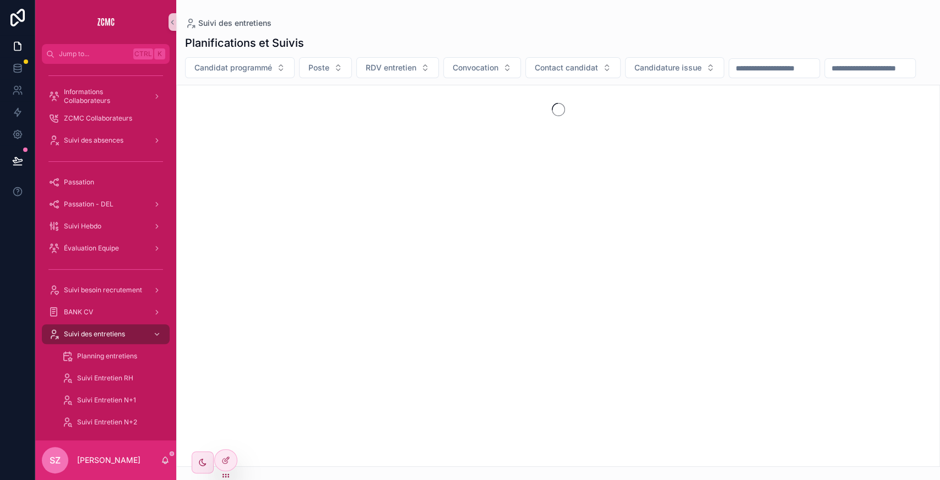
click at [825, 76] on input "scrollable content" at bounding box center [870, 68] width 90 height 15
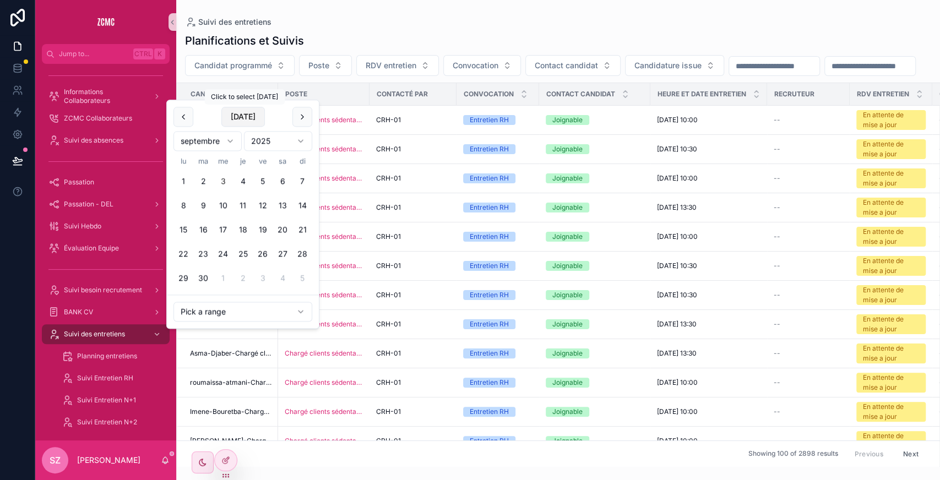
click at [247, 109] on button "[DATE]" at bounding box center [243, 117] width 44 height 20
type input "**********"
click at [401, 76] on div "**********" at bounding box center [558, 65] width 764 height 21
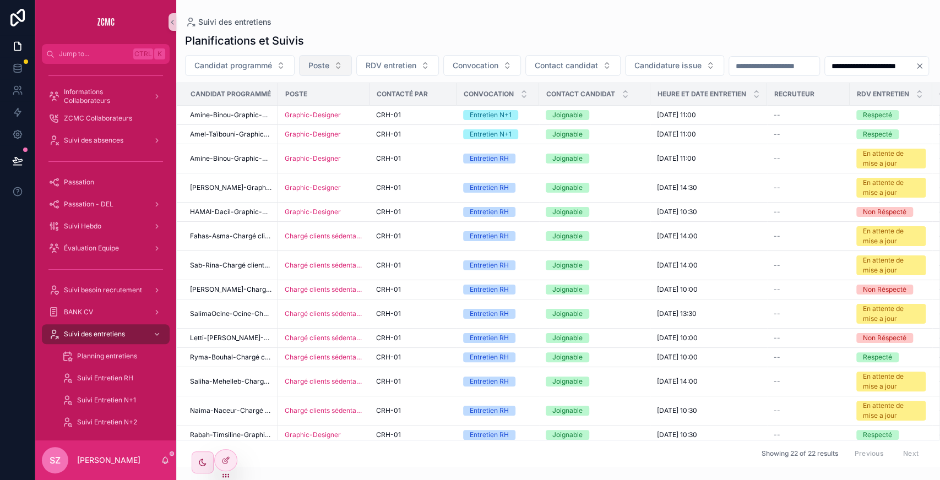
click at [342, 58] on button "Poste" at bounding box center [325, 65] width 53 height 21
click at [453, 61] on span "Convocation" at bounding box center [476, 65] width 46 height 11
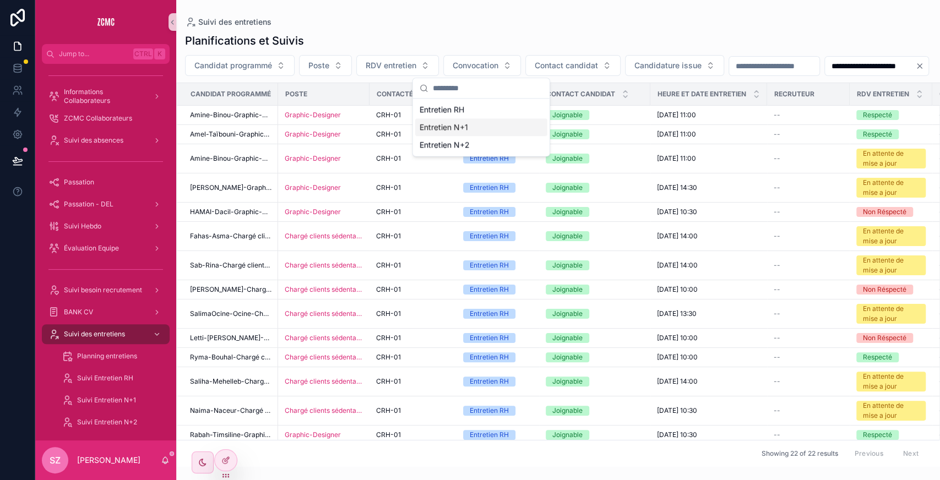
click at [448, 129] on div "Entretien N+1" at bounding box center [481, 127] width 132 height 18
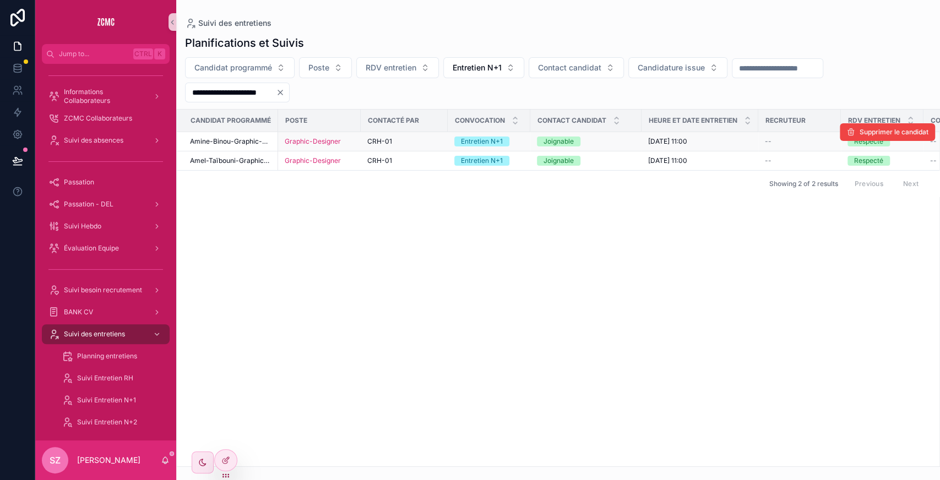
click at [439, 142] on div "CRH-01" at bounding box center [404, 141] width 74 height 9
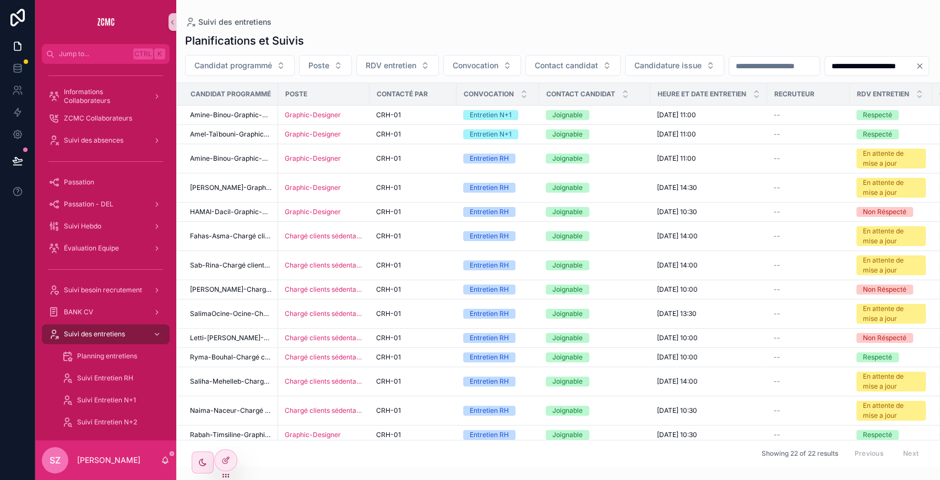
scroll to position [256, 0]
